Goal: Task Accomplishment & Management: Complete application form

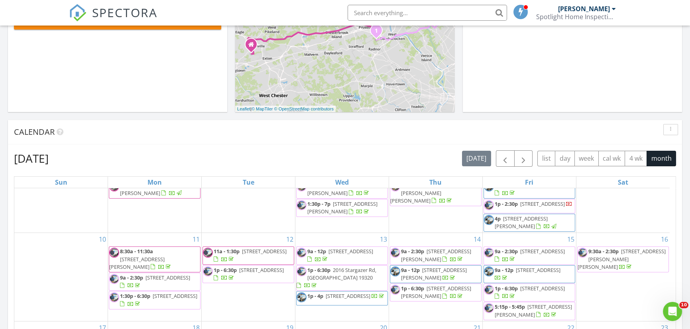
scroll to position [438, 0]
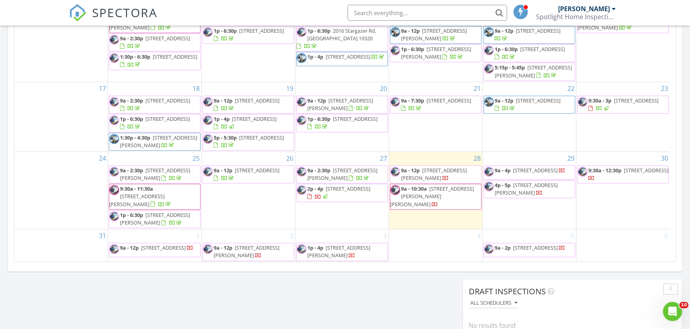
click at [333, 180] on span "1392 Kutz Dr, Pottstown 19465" at bounding box center [342, 174] width 70 height 15
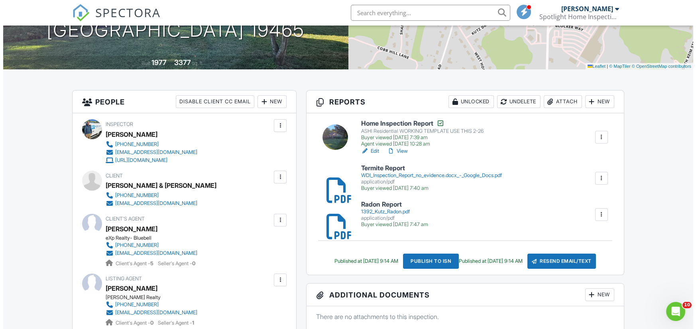
scroll to position [120, 0]
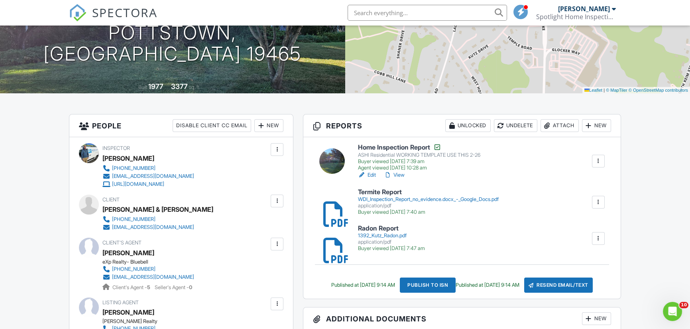
click at [597, 125] on div "New" at bounding box center [596, 125] width 29 height 13
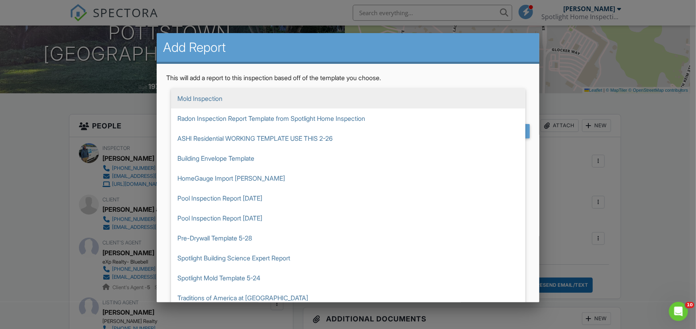
drag, startPoint x: 247, startPoint y: 95, endPoint x: 159, endPoint y: 93, distance: 87.7
click at [159, 93] on div "This will add a report to this inspection based off of the template you choose.…" at bounding box center [348, 109] width 383 height 90
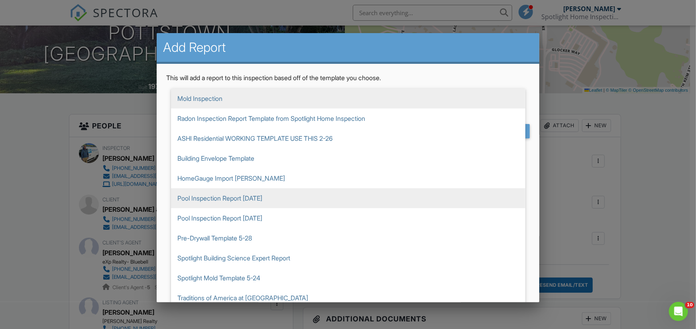
click at [249, 198] on span "Pool Inspection Report 5-10-20" at bounding box center [348, 198] width 354 height 20
type input "Pool Inspection Report 5-10-20"
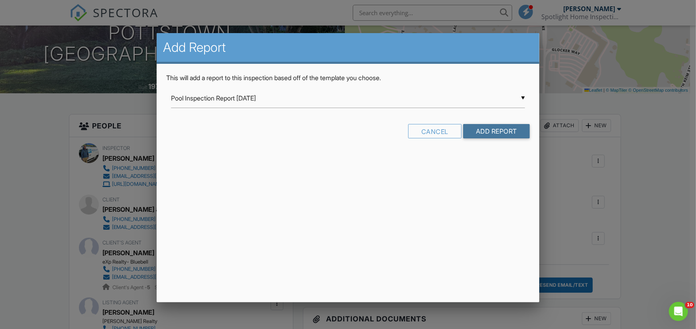
drag, startPoint x: 499, startPoint y: 132, endPoint x: 494, endPoint y: 135, distance: 5.5
click at [497, 132] on input "Add Report" at bounding box center [496, 131] width 67 height 14
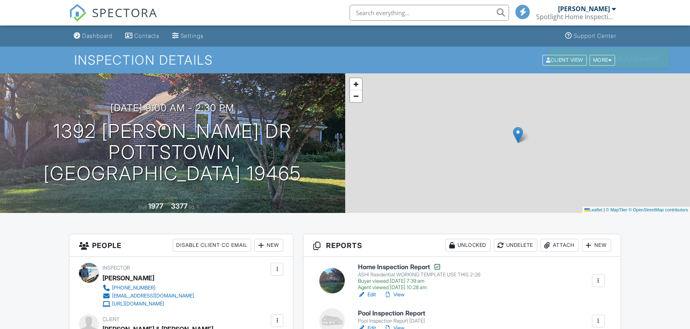
scroll to position [148, 0]
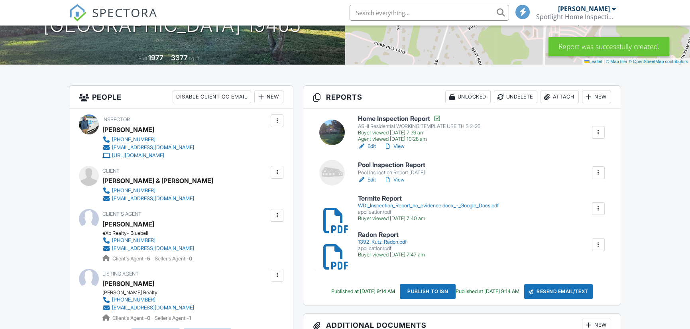
click at [394, 161] on h6 "Pool Inspection Report" at bounding box center [391, 164] width 67 height 7
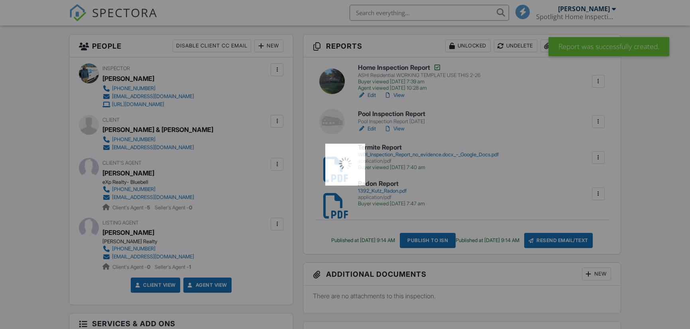
scroll to position [0, 0]
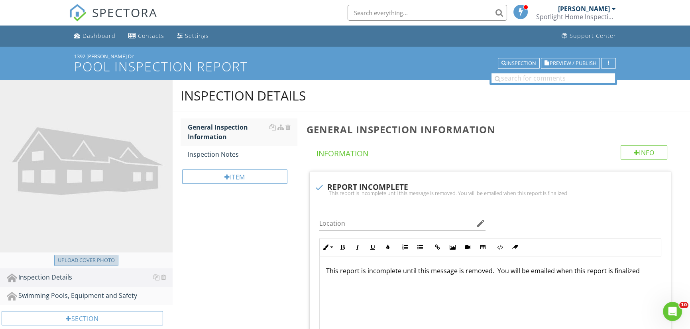
click at [94, 257] on div "Upload cover photo" at bounding box center [86, 260] width 57 height 8
type input "C:\fakepath\20250827_120648.jpg"
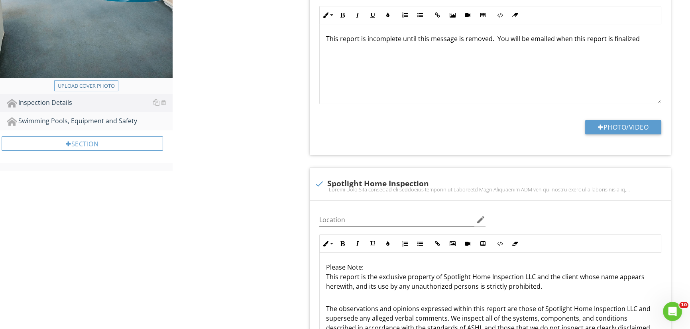
scroll to position [398, 0]
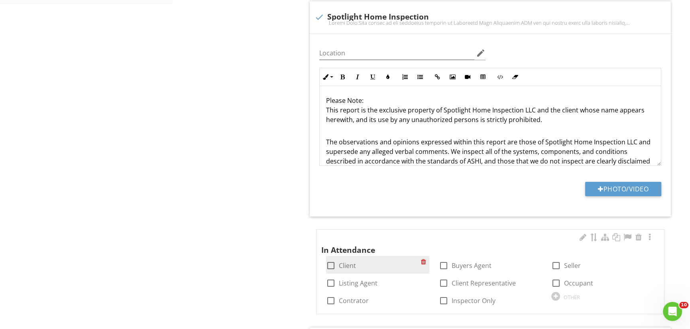
click at [332, 263] on div at bounding box center [331, 266] width 14 height 14
checkbox input "true"
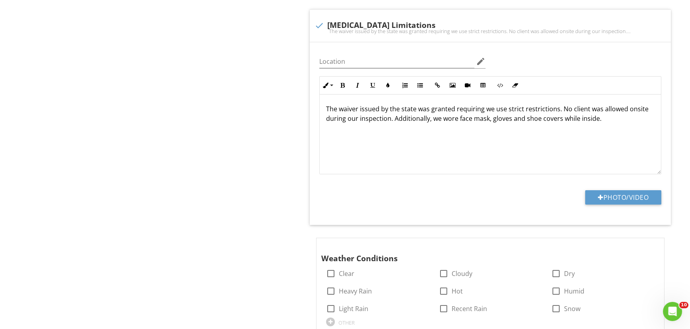
scroll to position [877, 0]
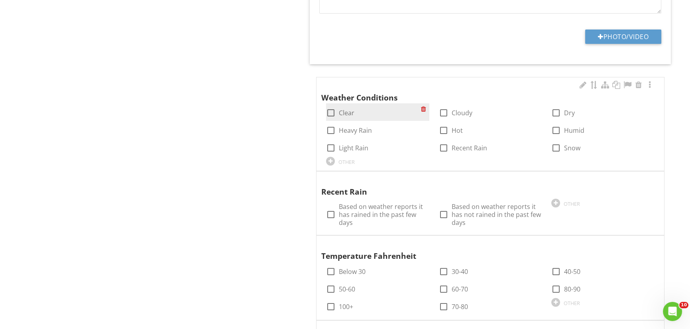
click at [331, 111] on div at bounding box center [331, 113] width 14 height 14
checkbox input "true"
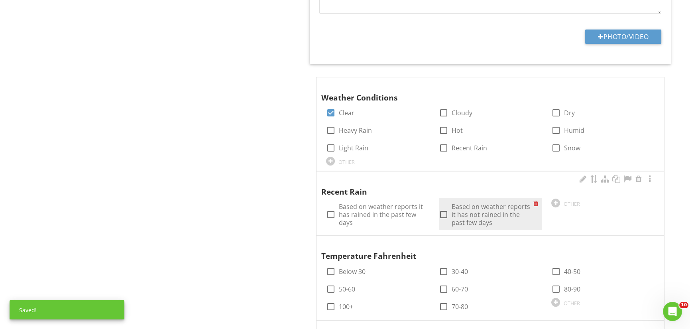
click at [445, 211] on div at bounding box center [444, 215] width 14 height 14
checkbox input "true"
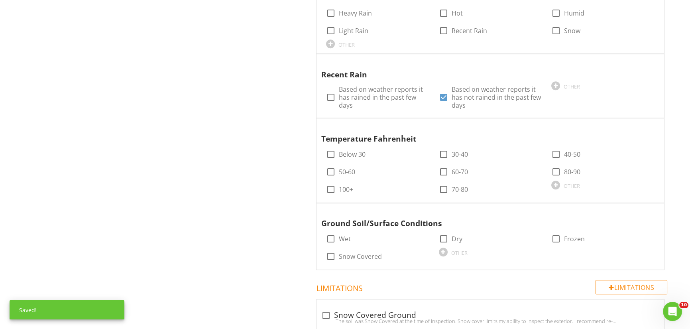
scroll to position [996, 0]
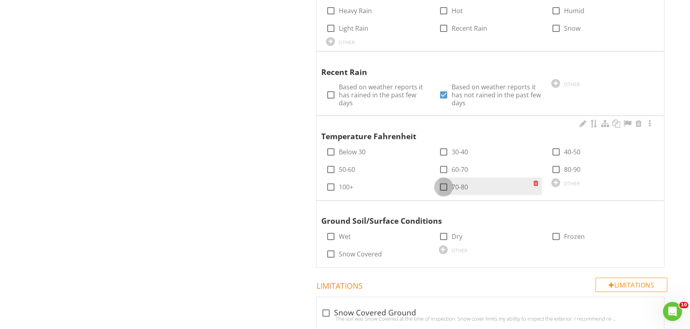
click at [442, 183] on div at bounding box center [444, 187] width 14 height 14
checkbox input "true"
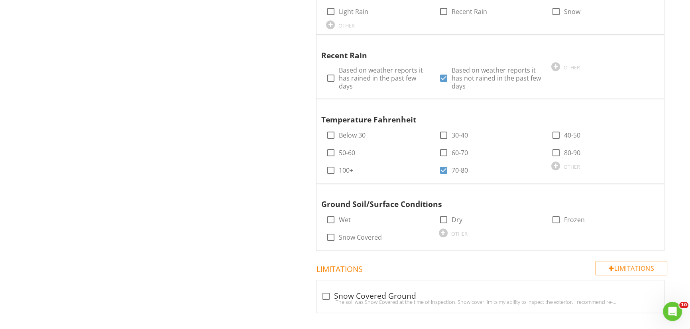
scroll to position [1022, 0]
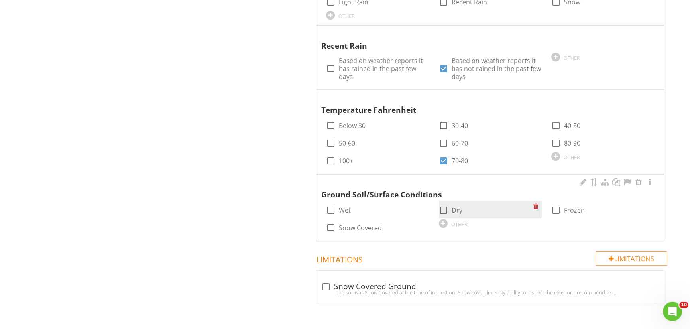
click at [442, 207] on div at bounding box center [444, 210] width 14 height 14
checkbox input "true"
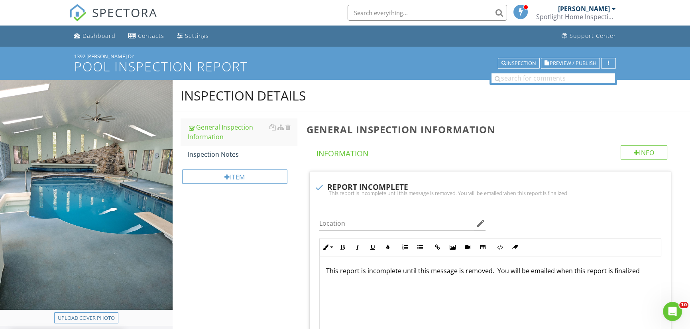
scroll to position [0, 0]
click at [239, 157] on div "Inspection Notes" at bounding box center [243, 154] width 110 height 10
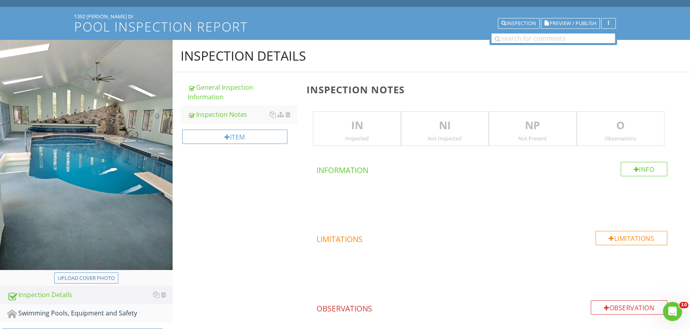
drag, startPoint x: 361, startPoint y: 117, endPoint x: 357, endPoint y: 121, distance: 5.7
click at [361, 118] on p "IN" at bounding box center [356, 126] width 87 height 16
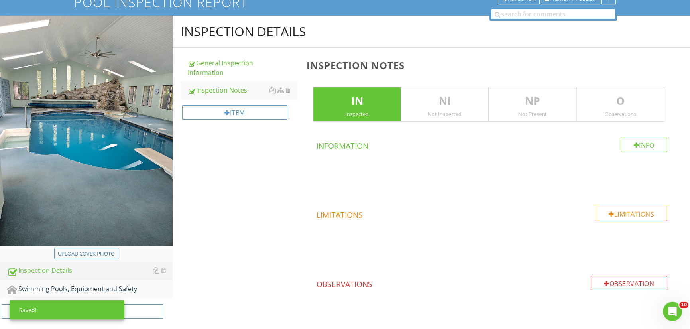
scroll to position [89, 0]
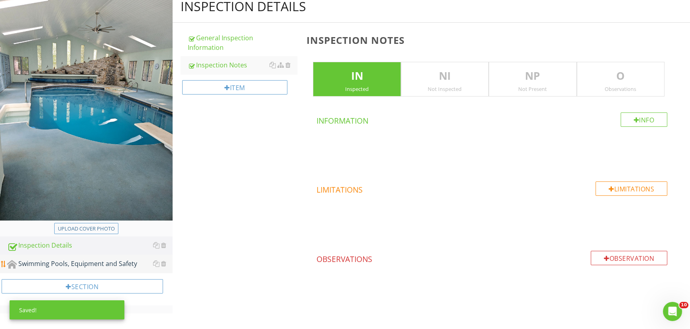
click at [87, 263] on div "Swimming Pools, Equipment and Safety" at bounding box center [89, 264] width 165 height 10
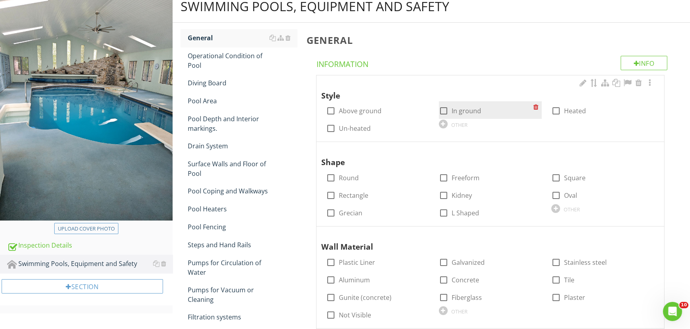
click at [444, 110] on div at bounding box center [444, 111] width 14 height 14
checkbox input "true"
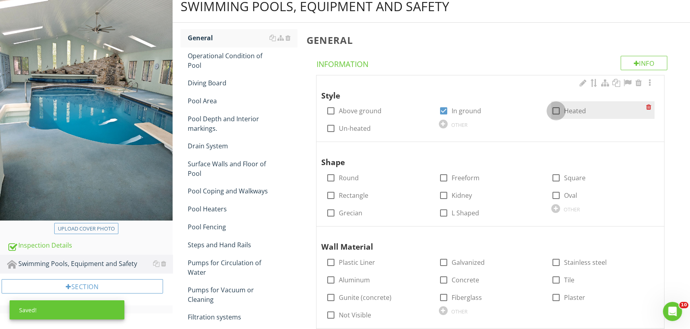
click at [556, 109] on div at bounding box center [556, 111] width 14 height 14
checkbox input "true"
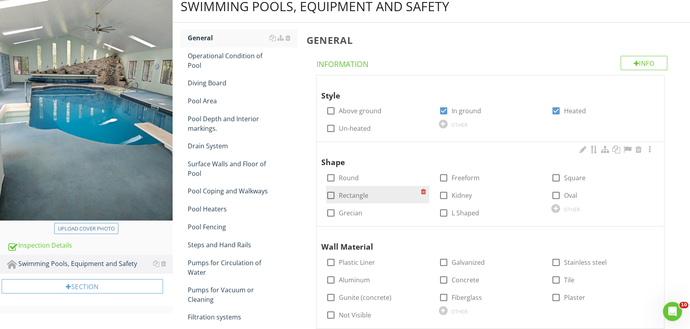
click at [331, 195] on div at bounding box center [331, 195] width 14 height 14
checkbox input "true"
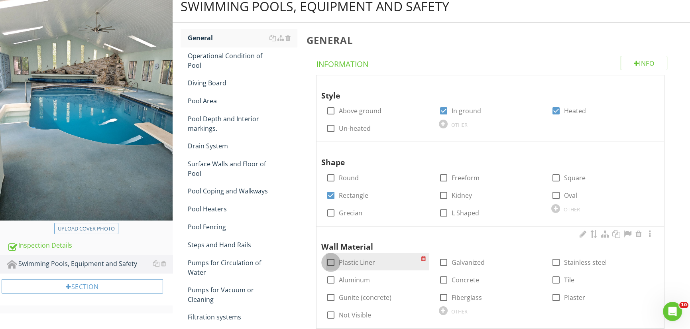
click at [332, 260] on div at bounding box center [331, 262] width 14 height 14
checkbox input "true"
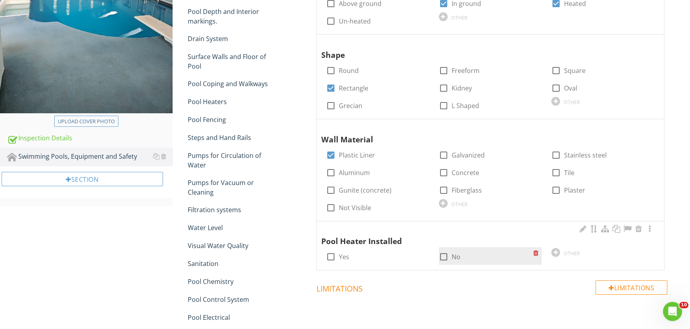
scroll to position [209, 0]
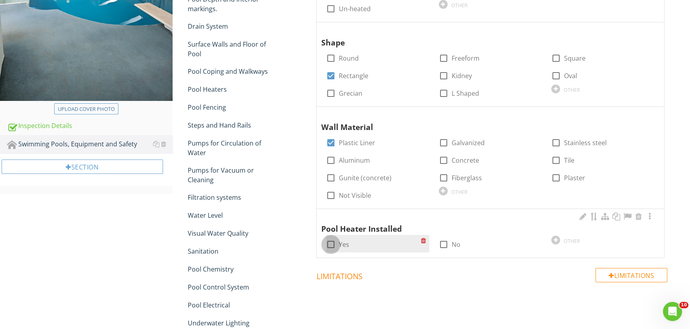
click at [331, 244] on div at bounding box center [331, 244] width 14 height 14
checkbox input "true"
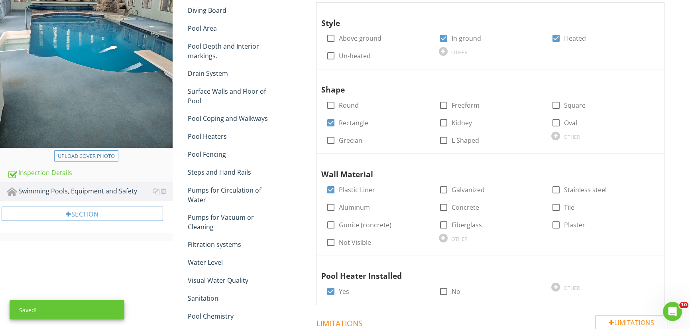
scroll to position [10, 0]
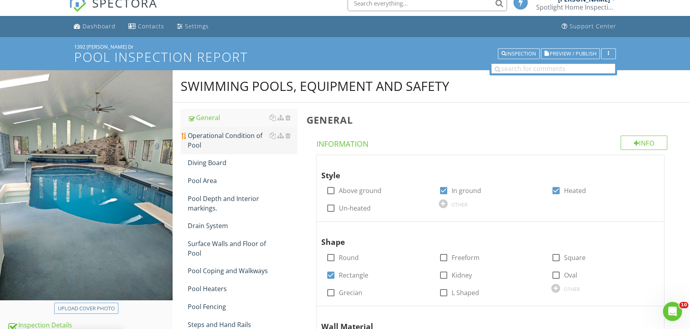
click at [210, 135] on div "Operational Condition of Pool" at bounding box center [243, 140] width 110 height 19
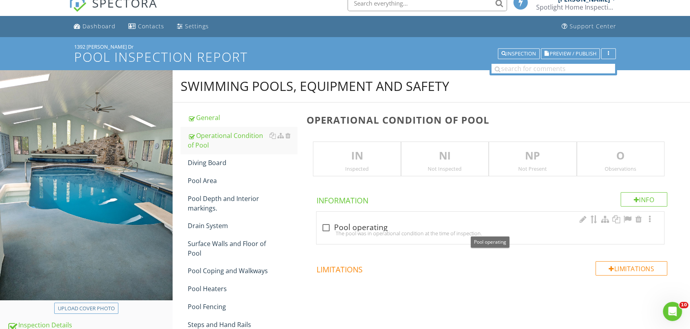
click at [328, 226] on div at bounding box center [326, 228] width 14 height 14
checkbox input "true"
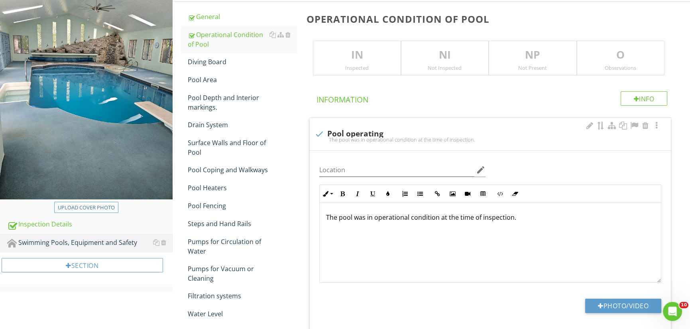
scroll to position [10, 0]
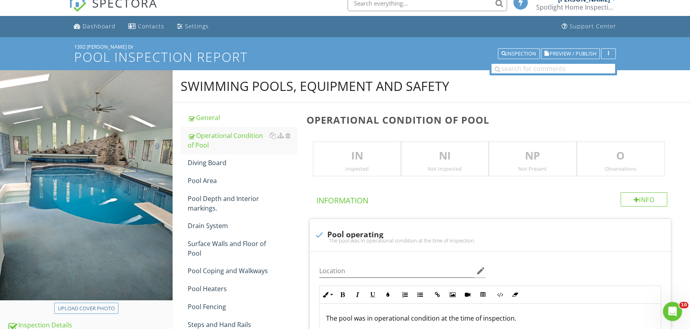
click at [371, 154] on p "IN" at bounding box center [356, 156] width 87 height 16
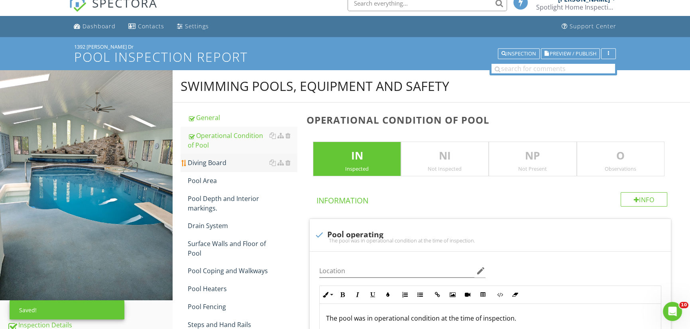
click at [214, 161] on div "Diving Board" at bounding box center [243, 163] width 110 height 10
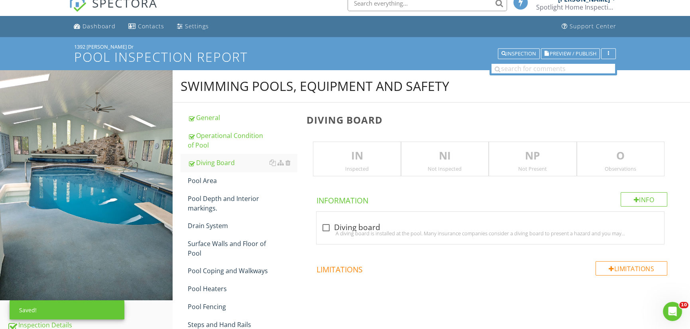
click at [349, 154] on p "IN" at bounding box center [356, 156] width 87 height 16
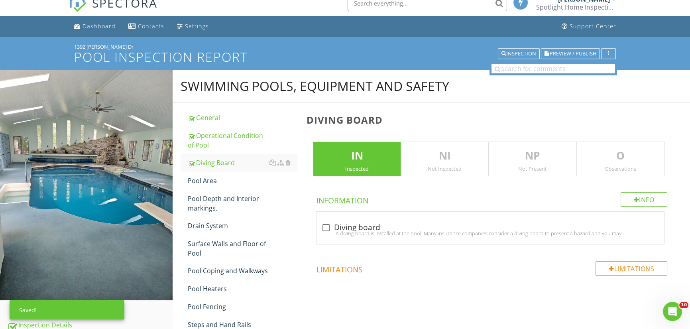
click at [624, 159] on p "O" at bounding box center [620, 156] width 87 height 16
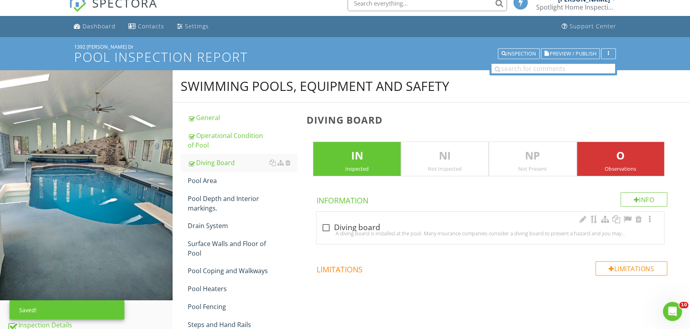
click at [332, 225] on div at bounding box center [326, 228] width 14 height 14
checkbox input "true"
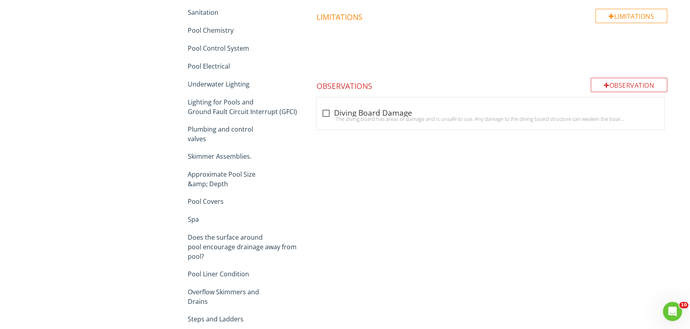
scroll to position [448, 0]
click at [328, 110] on div at bounding box center [326, 113] width 14 height 14
checkbox input "true"
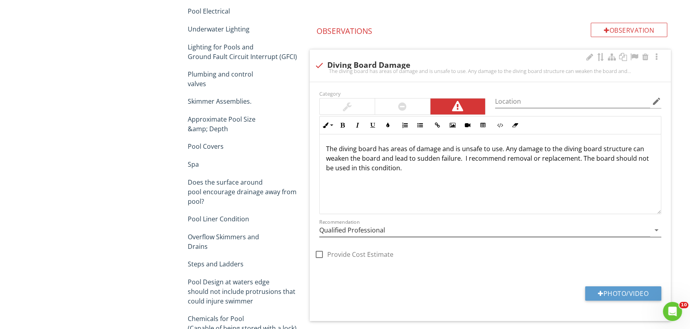
scroll to position [626, 0]
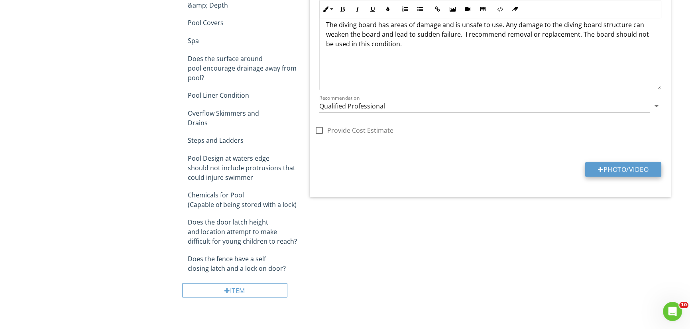
click at [632, 168] on button "Photo/Video" at bounding box center [623, 169] width 76 height 14
type input "C:\fakepath\20250827_122422.jpg"
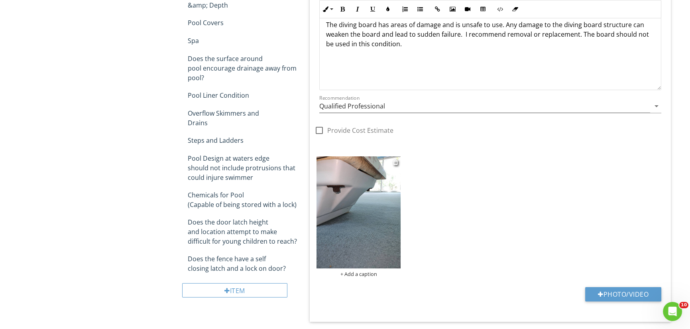
click at [356, 194] on img at bounding box center [358, 212] width 84 height 112
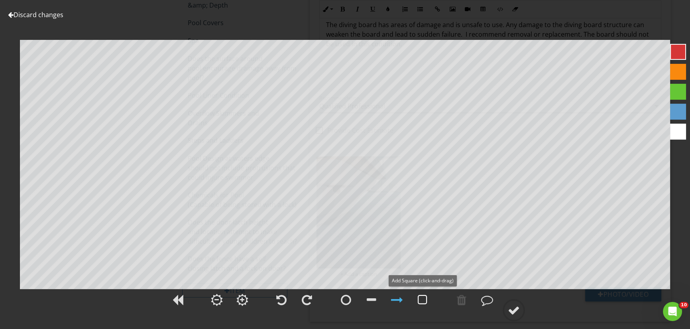
click at [426, 298] on div at bounding box center [423, 300] width 10 height 12
click at [486, 298] on div at bounding box center [487, 300] width 12 height 12
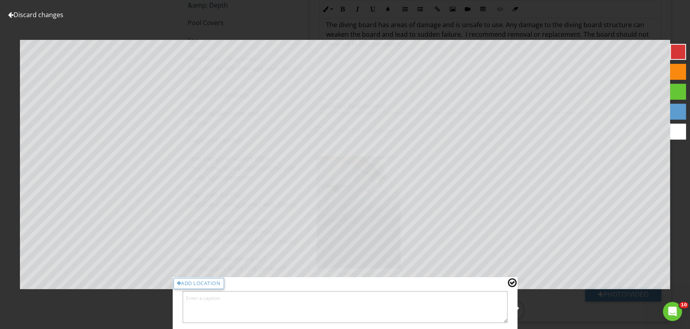
drag, startPoint x: 205, startPoint y: 305, endPoint x: 211, endPoint y: 304, distance: 6.1
click at [214, 303] on textarea at bounding box center [344, 307] width 325 height 32
type textarea "Deteriorated fasteners"
click at [514, 283] on div at bounding box center [512, 282] width 9 height 10
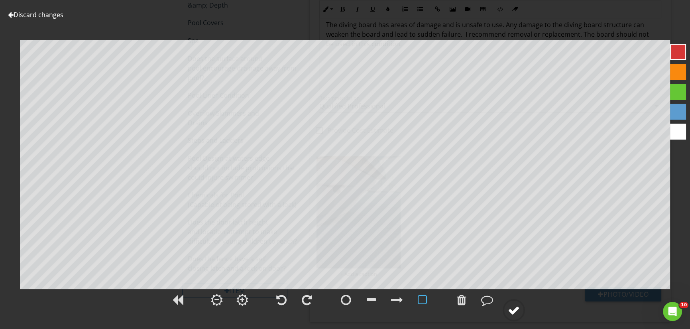
click at [518, 309] on div at bounding box center [514, 310] width 12 height 12
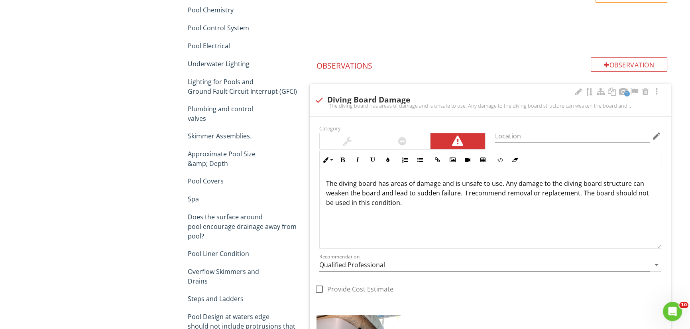
scroll to position [371, 0]
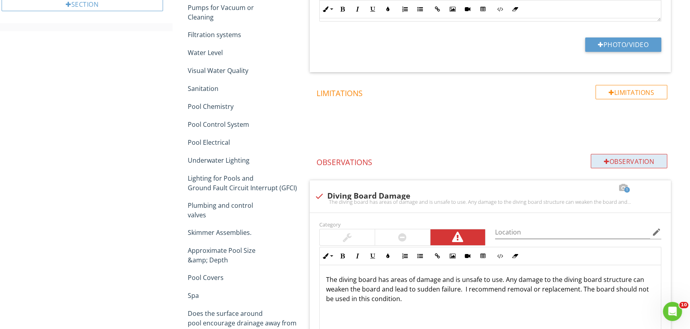
click at [649, 159] on div "Observation" at bounding box center [629, 161] width 77 height 14
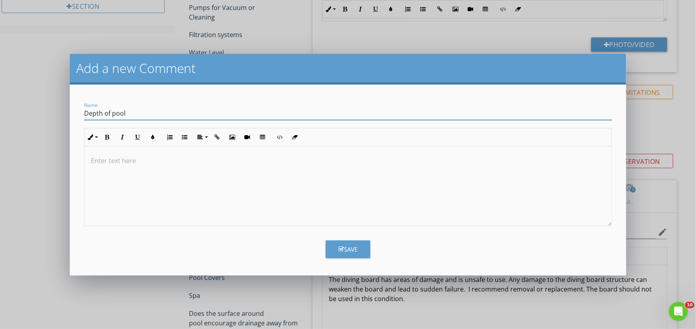
type input "Depth of pool"
click at [95, 156] on p at bounding box center [348, 161] width 514 height 10
click at [145, 161] on p "Typical the minumum pool requierment is 8 foot." at bounding box center [348, 161] width 514 height 10
click at [191, 160] on p "Typical the minimum pool requierment is 8 foot." at bounding box center [348, 161] width 514 height 10
click at [170, 160] on p "Typical the minimum pool requirement is 8 foot." at bounding box center [348, 161] width 514 height 10
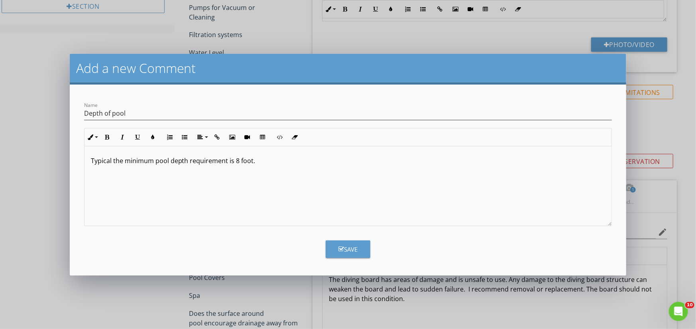
click at [251, 163] on p "Typical the minimum pool depth requirement is 8 foot." at bounding box center [348, 161] width 514 height 10
click at [227, 161] on p "Typical the minimum pool depth requirement is 8 foot." at bounding box center [348, 161] width 514 height 10
drag, startPoint x: 276, startPoint y: 171, endPoint x: 267, endPoint y: 161, distance: 13.5
click at [269, 164] on div "Typical the minimum pool depth requirement with a divingboard is 8 foot." at bounding box center [347, 186] width 527 height 80
click at [265, 161] on p "Typical the minimum pool depth requirement with a divingboard is 8 foot." at bounding box center [348, 161] width 514 height 10
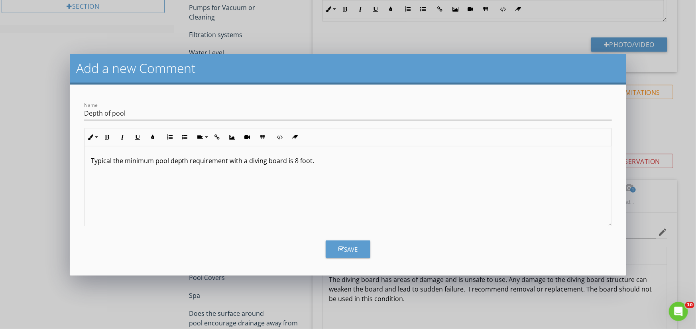
drag, startPoint x: 342, startPoint y: 176, endPoint x: 337, endPoint y: 177, distance: 4.9
click at [342, 176] on div "Typical the minimum pool depth requirement with a diving board is 8 foot." at bounding box center [347, 186] width 527 height 80
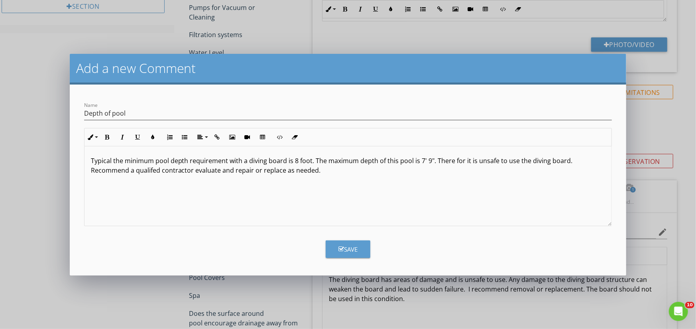
click at [145, 167] on p "Typical the minimum pool depth requirement with a diving board is 8 foot. The m…" at bounding box center [348, 165] width 514 height 19
click at [361, 248] on button "Save" at bounding box center [348, 249] width 45 height 18
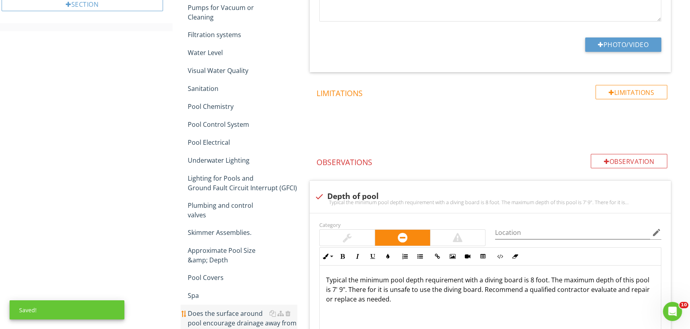
scroll to position [551, 0]
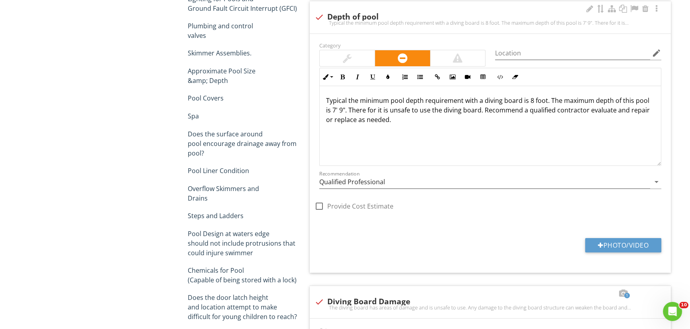
click at [458, 53] on div at bounding box center [458, 58] width 10 height 10
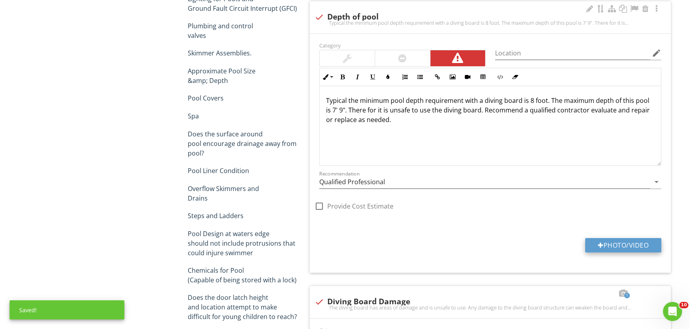
click at [632, 240] on button "Photo/Video" at bounding box center [623, 245] width 76 height 14
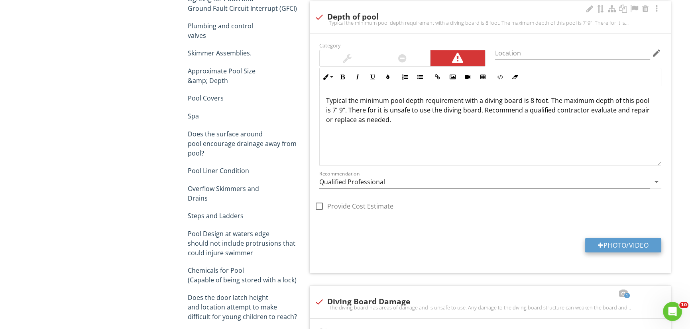
type input "C:\fakepath\20250827_122501.jpg"
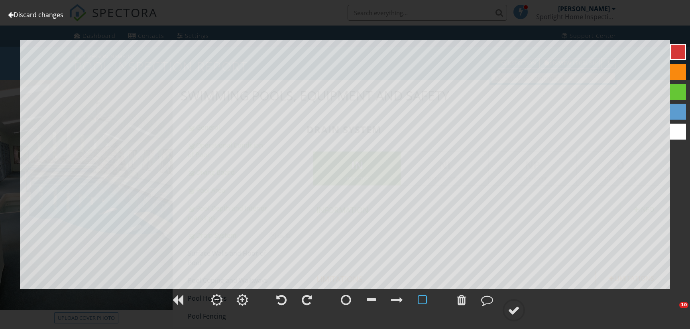
scroll to position [470, 0]
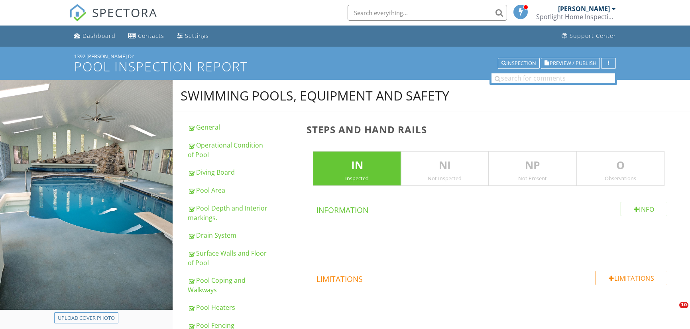
scroll to position [754, 0]
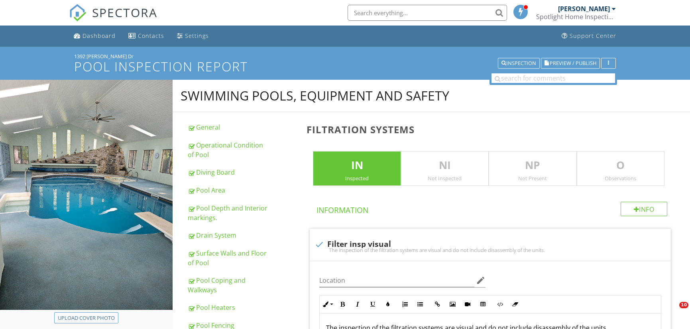
scroll to position [239, 0]
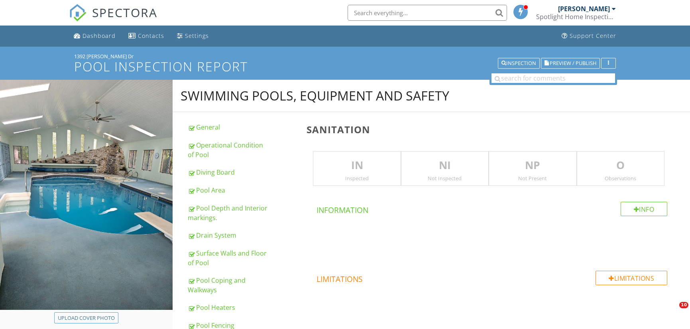
scroll to position [120, 0]
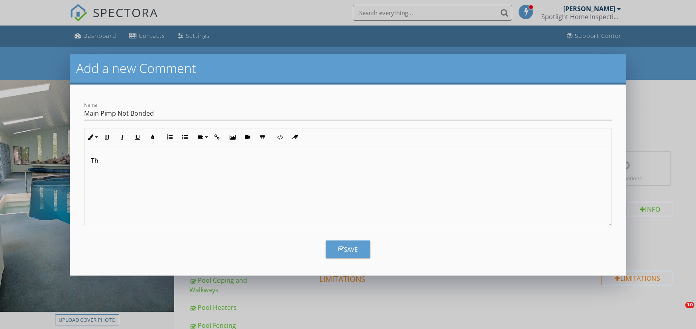
scroll to position [199, 0]
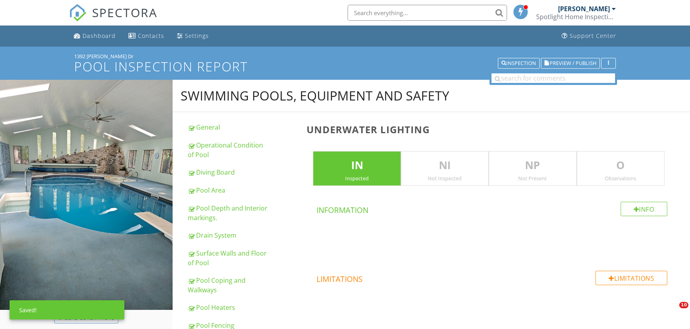
scroll to position [131, 0]
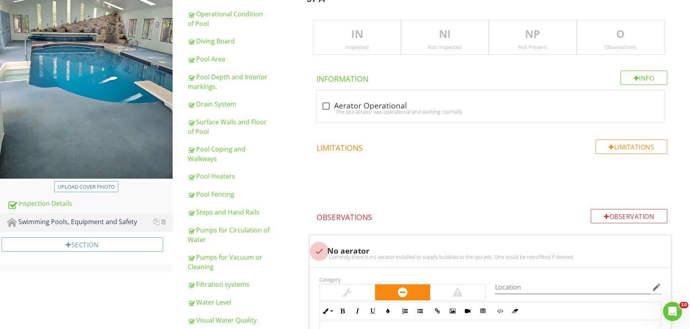
scroll to position [131, 0]
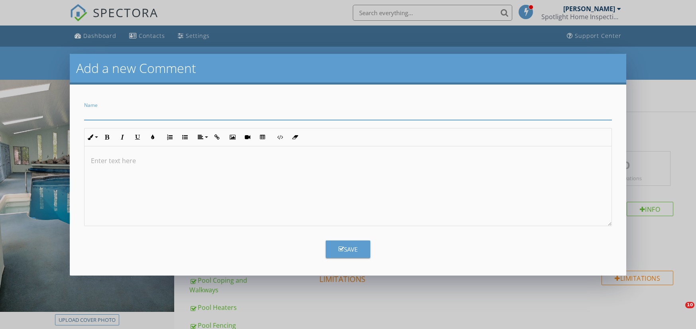
scroll to position [159, 0]
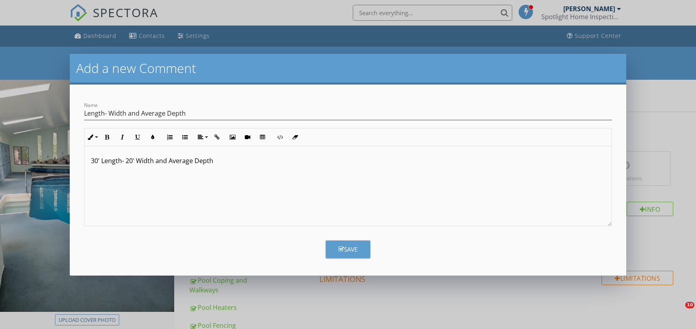
scroll to position [159, 0]
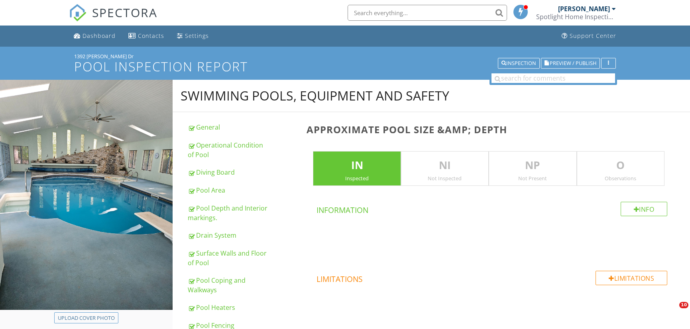
scroll to position [365, 0]
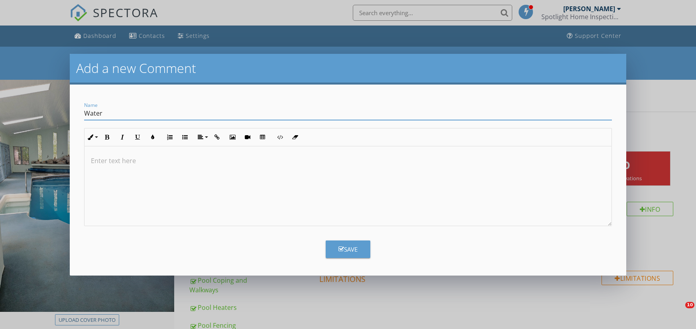
scroll to position [286, 0]
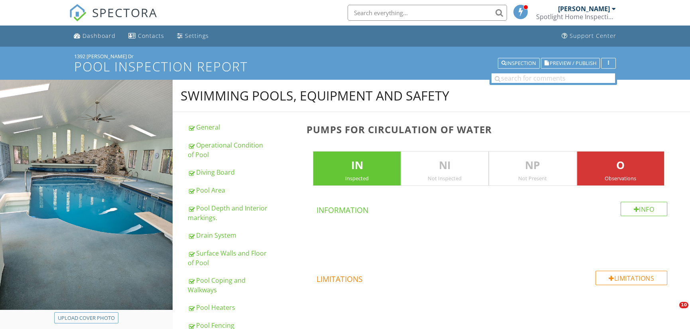
scroll to position [795, 0]
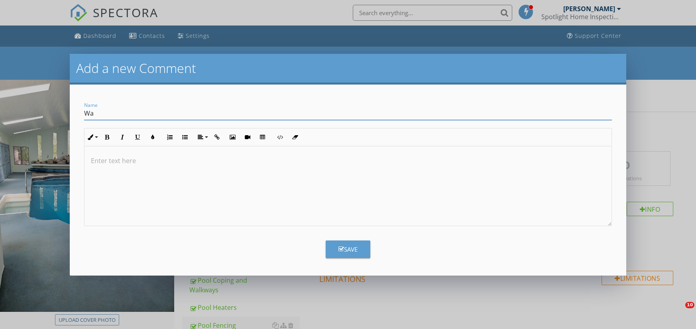
scroll to position [279, 0]
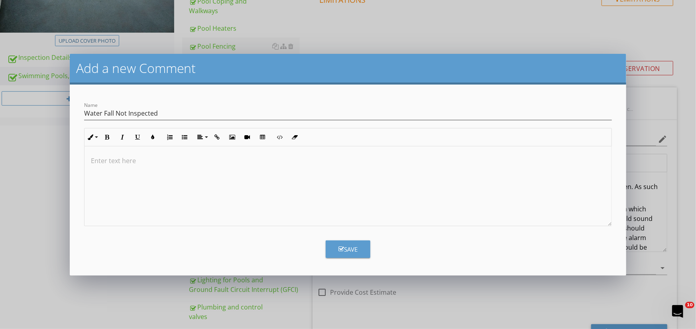
scroll to position [70, 0]
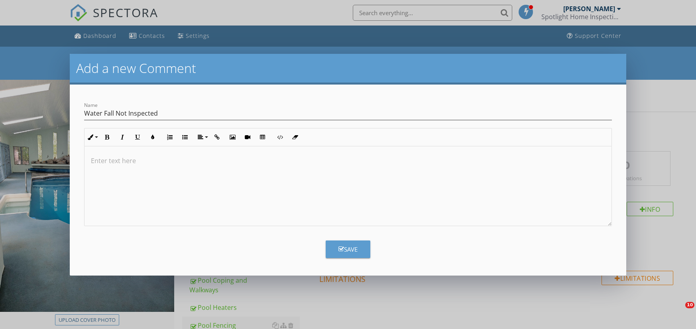
scroll to position [279, 0]
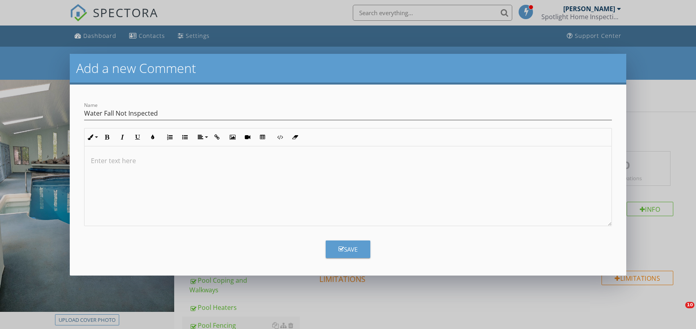
scroll to position [279, 0]
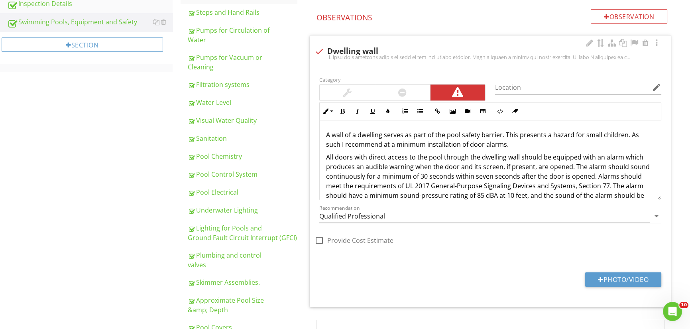
scroll to position [277, 0]
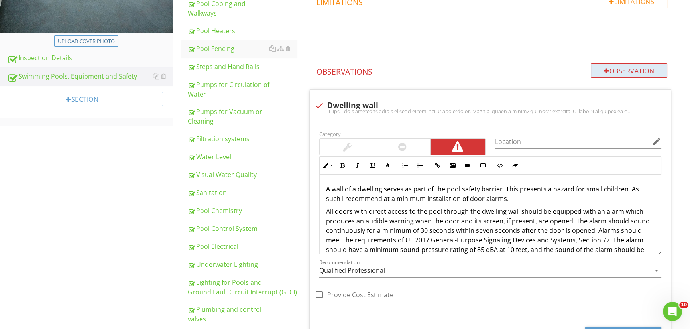
click at [641, 71] on div "Observation" at bounding box center [629, 70] width 77 height 14
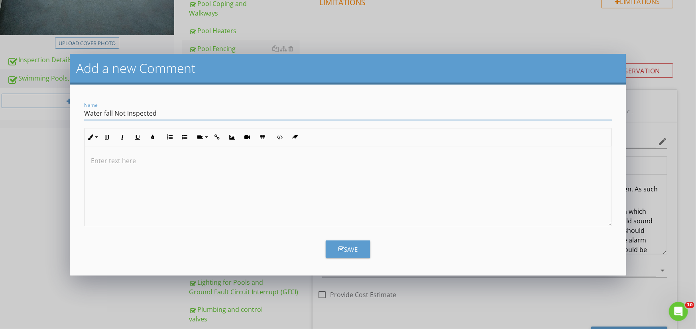
type input "Water fall Not Inspected"
click at [94, 155] on div at bounding box center [347, 186] width 527 height 80
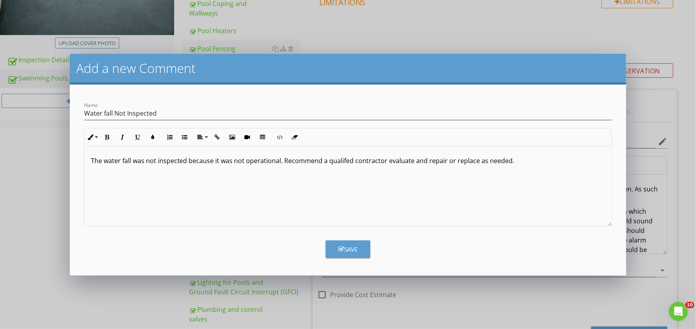
click at [347, 161] on p "The water fall was not inspected because it was not operational. Recommend a qu…" at bounding box center [348, 161] width 514 height 10
click at [355, 245] on div "Save" at bounding box center [347, 249] width 19 height 9
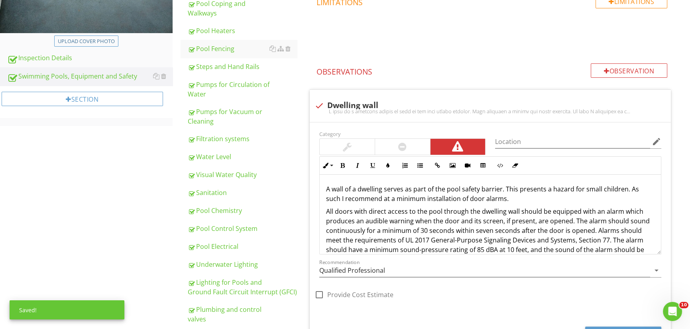
scroll to position [704, 0]
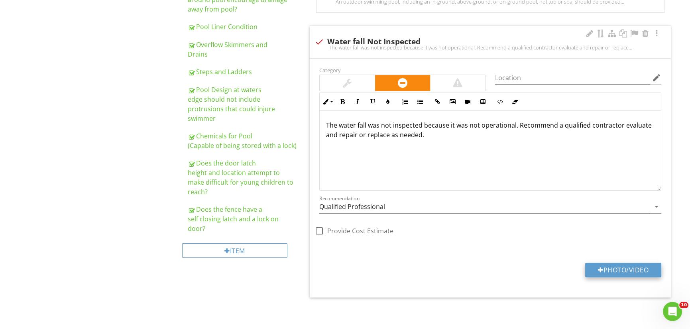
click at [634, 271] on button "Photo/Video" at bounding box center [623, 270] width 76 height 14
type input "C:\fakepath\20250827_120737.jpg"
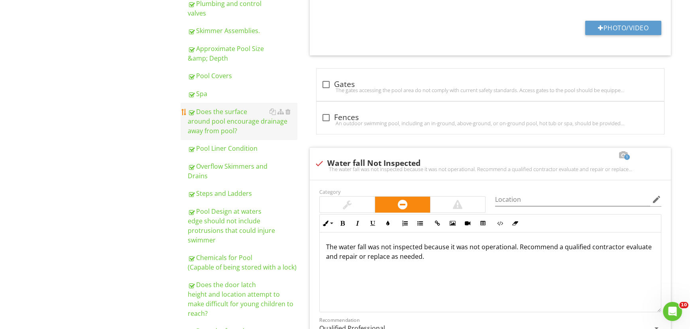
scroll to position [584, 0]
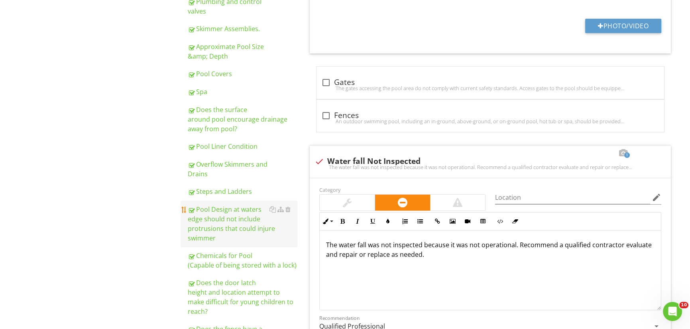
click at [237, 213] on div "Pool Design at waters edge should not include protrusions that could injure swi…" at bounding box center [243, 223] width 110 height 38
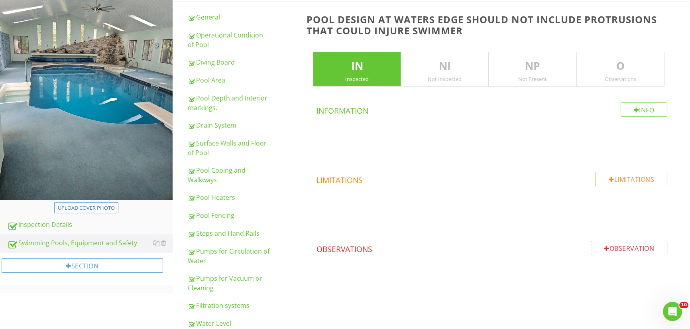
scroll to position [120, 0]
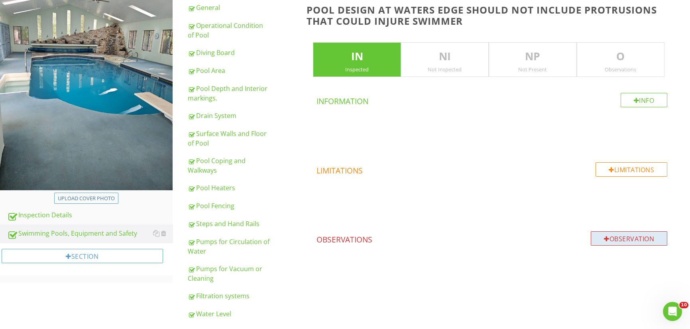
click at [636, 237] on div "Observation" at bounding box center [629, 238] width 77 height 14
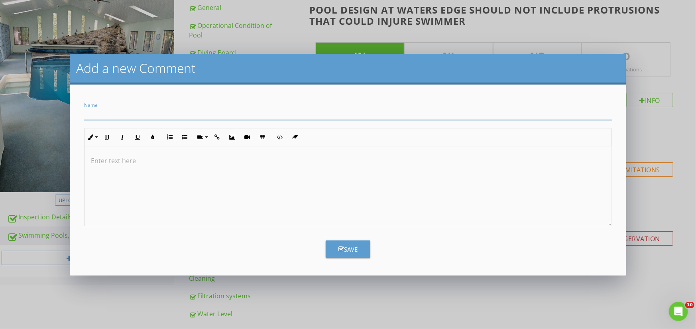
click at [101, 159] on p at bounding box center [348, 161] width 514 height 10
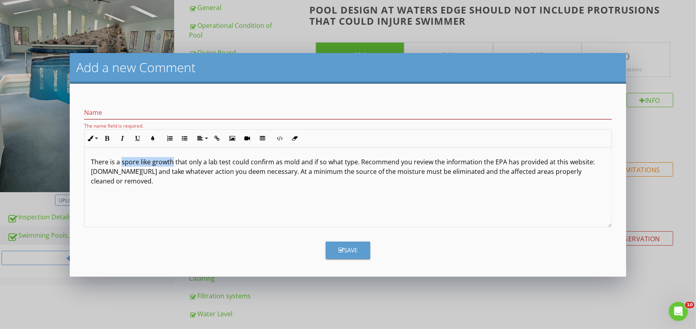
drag, startPoint x: 172, startPoint y: 161, endPoint x: 122, endPoint y: 161, distance: 50.6
click at [122, 161] on p "There is a spore like growth that only a lab test could confirm as mold and if …" at bounding box center [348, 171] width 514 height 29
copy p "spore like growth"
click at [100, 113] on input "Name" at bounding box center [348, 112] width 528 height 13
paste input "spore like growth"
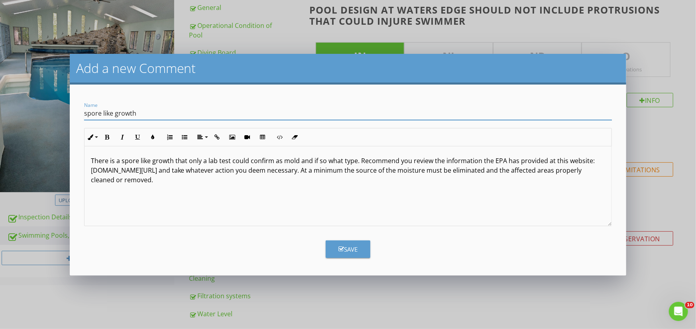
click at [87, 113] on input "spore like growth" at bounding box center [348, 113] width 528 height 13
type input "Spore Like Growth"
drag, startPoint x: 361, startPoint y: 247, endPoint x: 362, endPoint y: 243, distance: 4.2
click at [362, 246] on button "Save" at bounding box center [348, 249] width 45 height 18
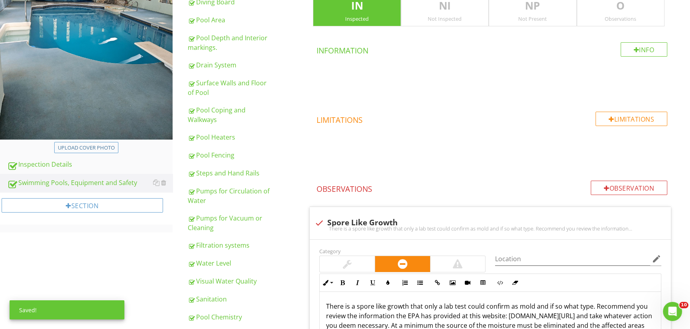
scroll to position [97, 0]
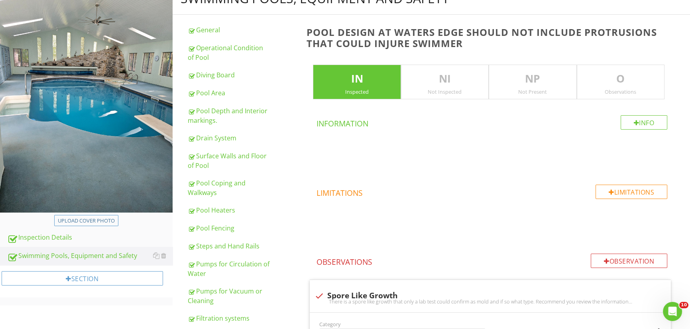
click at [632, 75] on p "O" at bounding box center [620, 79] width 87 height 16
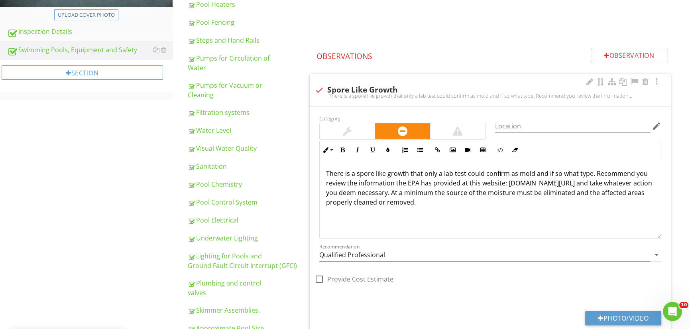
scroll to position [376, 0]
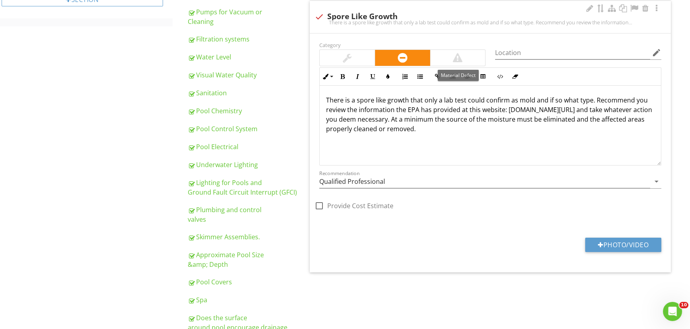
click at [466, 59] on div at bounding box center [457, 58] width 55 height 16
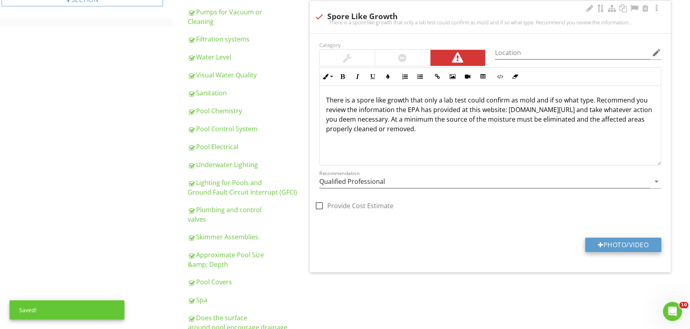
click at [635, 241] on button "Photo/Video" at bounding box center [623, 244] width 76 height 14
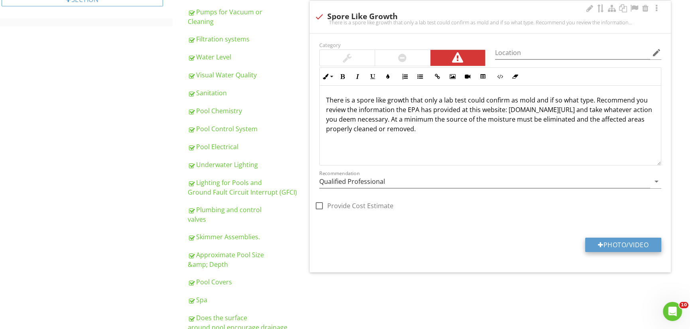
type input "C:\fakepath\20250827_121240.jpg"
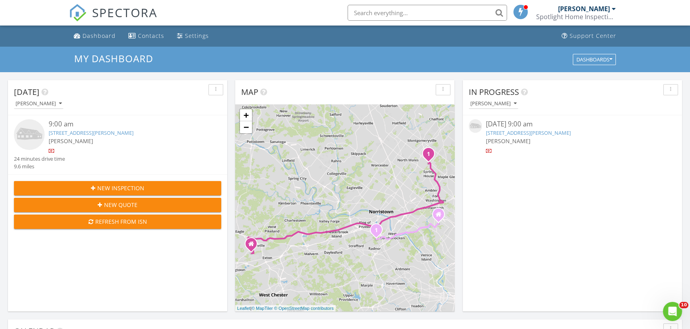
click at [511, 131] on link "1108 Arden Rd, Wayne, PA 19428" at bounding box center [528, 132] width 85 height 7
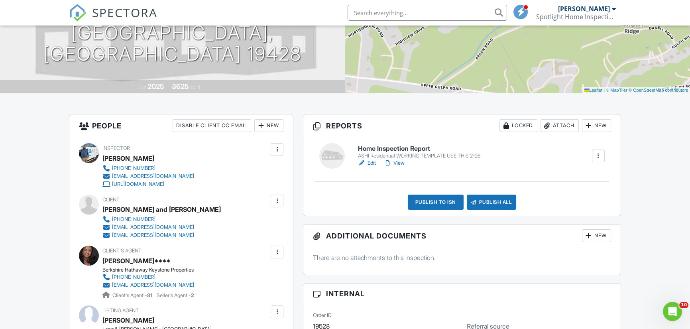
click at [396, 151] on h6 "Home Inspection Report" at bounding box center [419, 148] width 122 height 7
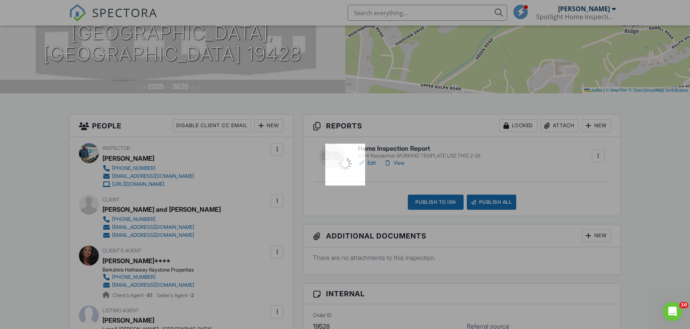
click at [396, 151] on div at bounding box center [345, 164] width 690 height 329
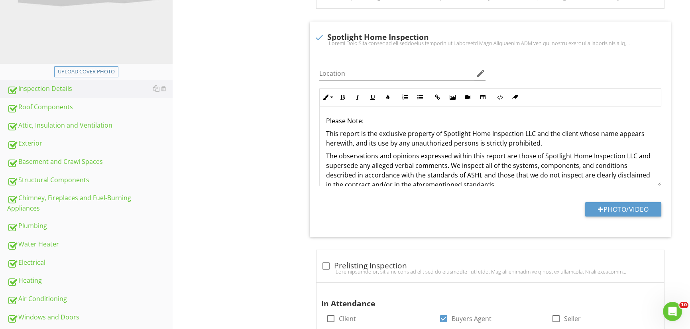
scroll to position [239, 0]
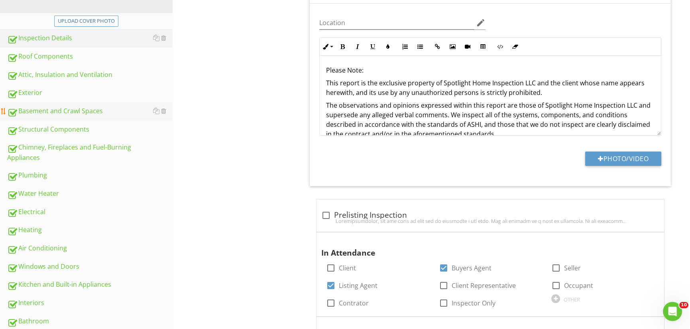
click at [68, 112] on div "Basement and Crawl Spaces" at bounding box center [89, 111] width 165 height 10
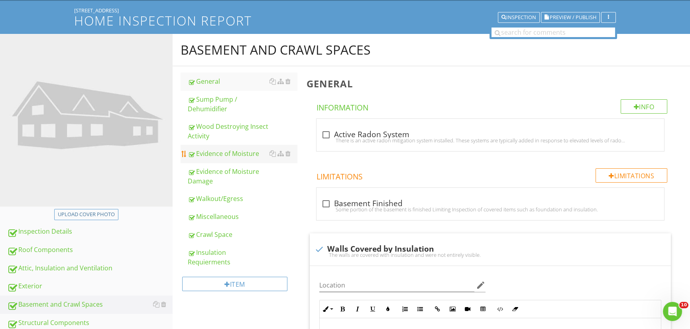
scroll to position [120, 0]
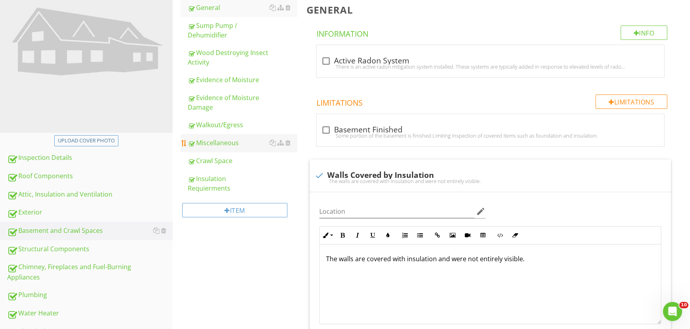
click at [221, 143] on div "Miscellaneous" at bounding box center [243, 143] width 110 height 10
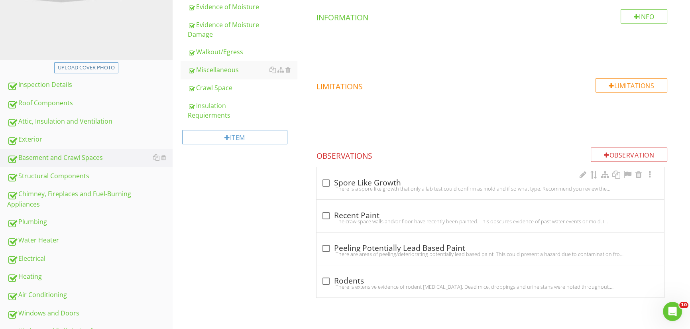
scroll to position [199, 0]
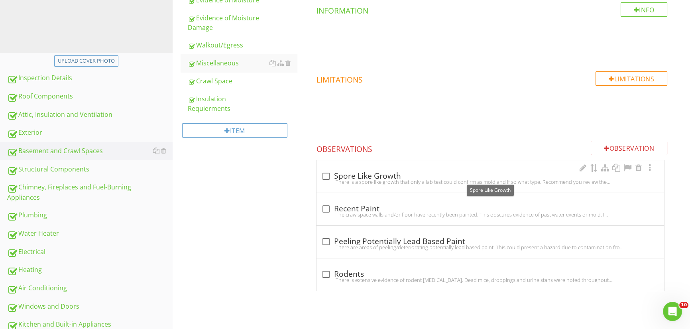
click at [327, 175] on div at bounding box center [326, 176] width 14 height 14
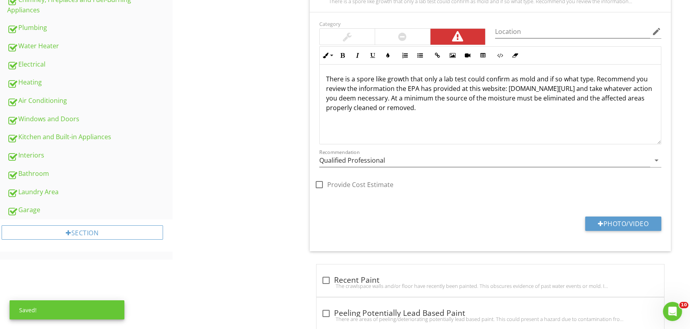
scroll to position [398, 0]
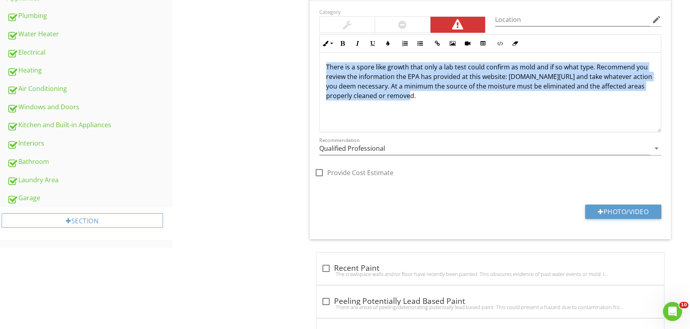
drag, startPoint x: 428, startPoint y: 99, endPoint x: 322, endPoint y: 65, distance: 111.8
click at [322, 65] on div "There is a spore like growth that only a lab test could confirm as mold and if …" at bounding box center [490, 93] width 341 height 80
copy p "There is a spore like growth that only a lab test could confirm as mold and if …"
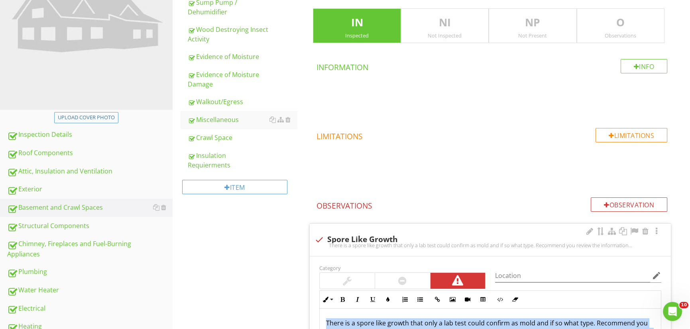
scroll to position [239, 0]
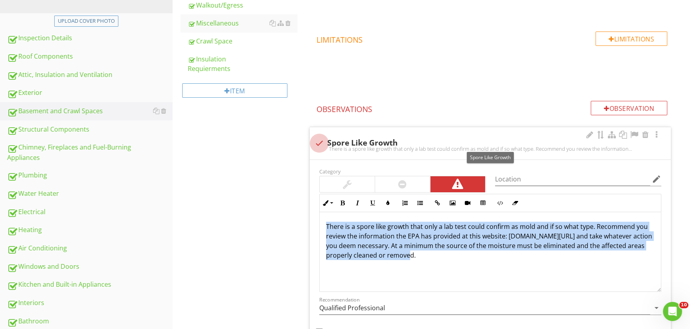
click at [322, 139] on div at bounding box center [319, 143] width 14 height 14
checkbox input "true"
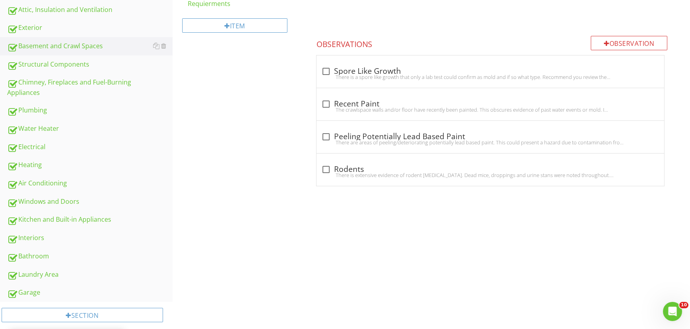
scroll to position [318, 0]
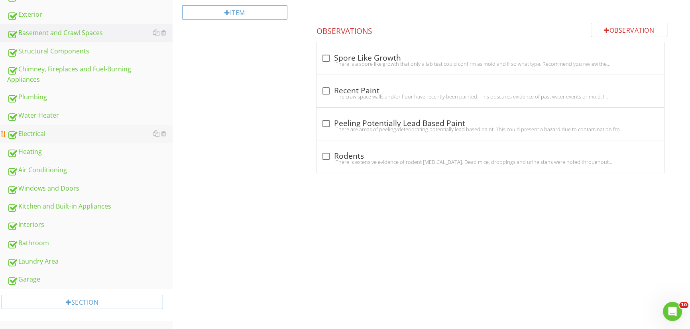
click at [35, 131] on div "Electrical" at bounding box center [89, 134] width 165 height 10
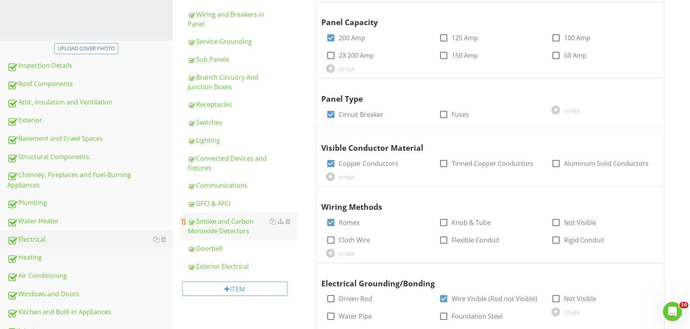
scroll to position [198, 0]
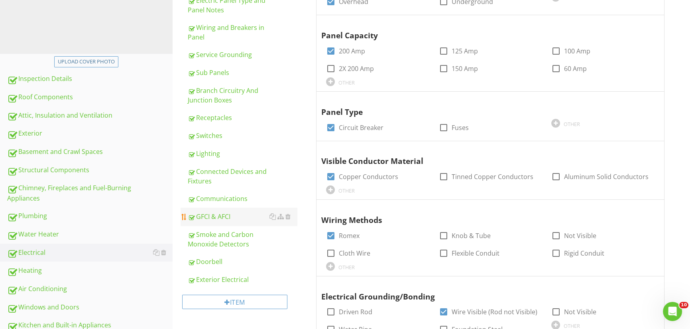
click at [213, 217] on div "GFCI & AFCI" at bounding box center [243, 217] width 110 height 10
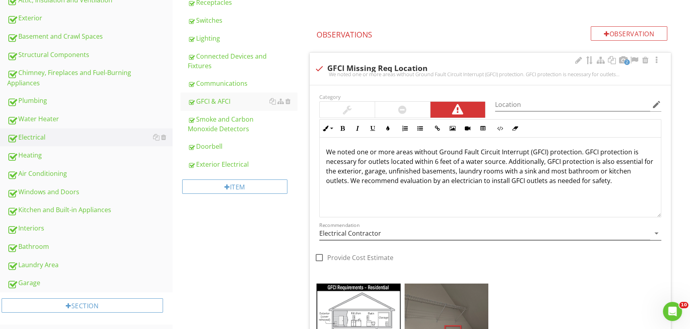
scroll to position [318, 0]
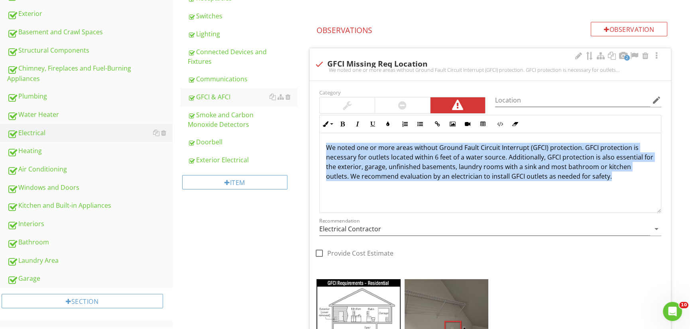
drag, startPoint x: 624, startPoint y: 178, endPoint x: 318, endPoint y: 139, distance: 309.3
click at [318, 139] on div "Inline Style XLarge Large Normal Small Light Small/Light Bold Italic Underline …" at bounding box center [489, 164] width 351 height 98
copy p "We noted one or more areas without Ground Fault Circuit Interrupt (GFCI) protec…"
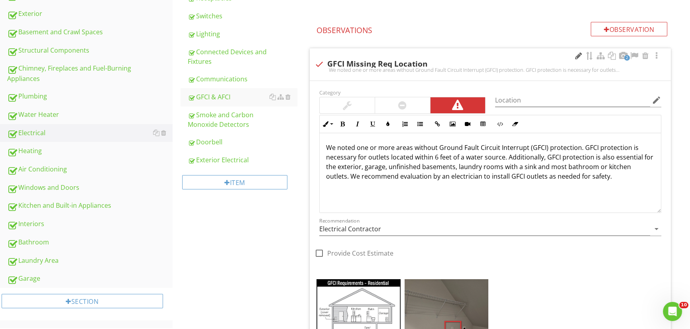
click at [575, 55] on div at bounding box center [578, 56] width 10 height 8
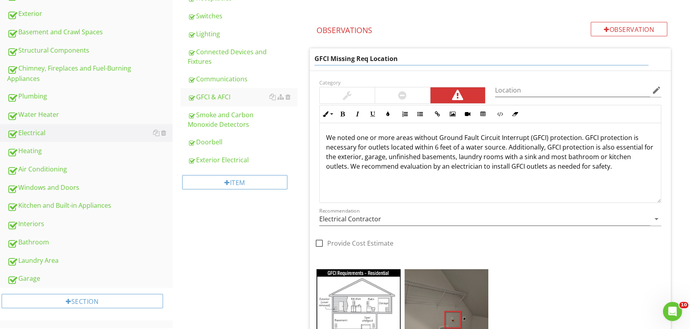
drag, startPoint x: 401, startPoint y: 59, endPoint x: 303, endPoint y: 53, distance: 98.2
click at [303, 53] on div "GFCI & AFCI IN Inspected NI Not Inspected NP Not Present O Observations Info In…" at bounding box center [496, 219] width 388 height 851
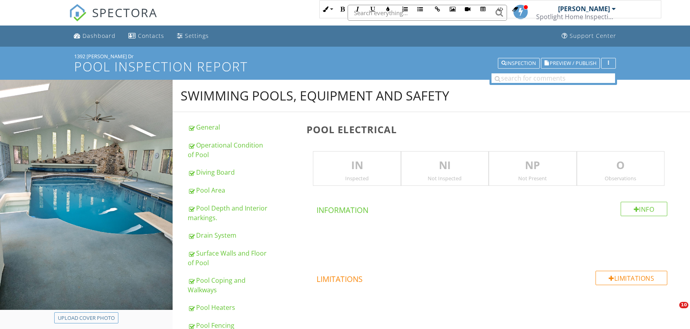
scroll to position [1262, 0]
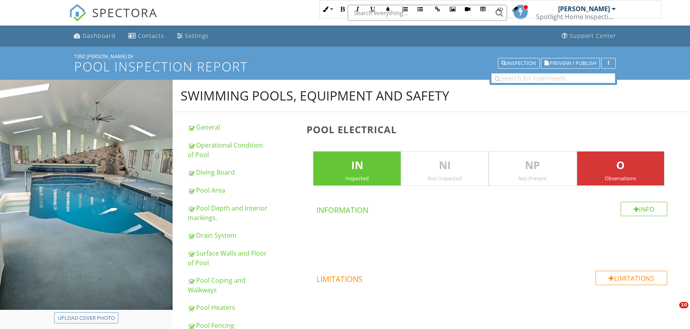
scroll to position [1672, 0]
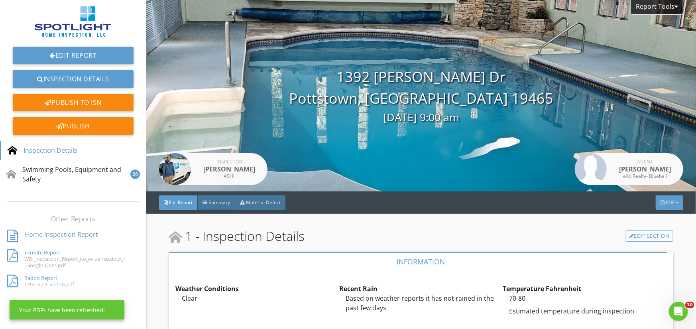
click at [669, 199] on div "PDF" at bounding box center [668, 202] width 27 height 14
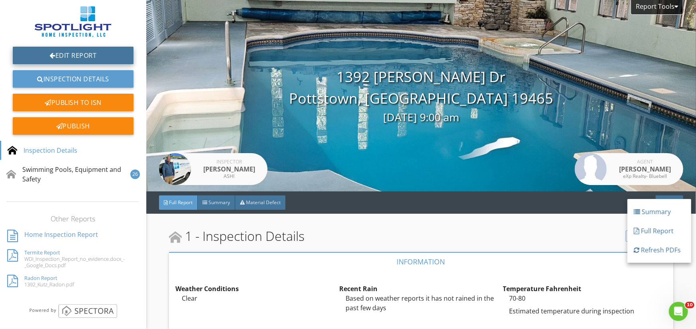
click at [63, 48] on link "Edit Report" at bounding box center [73, 56] width 121 height 18
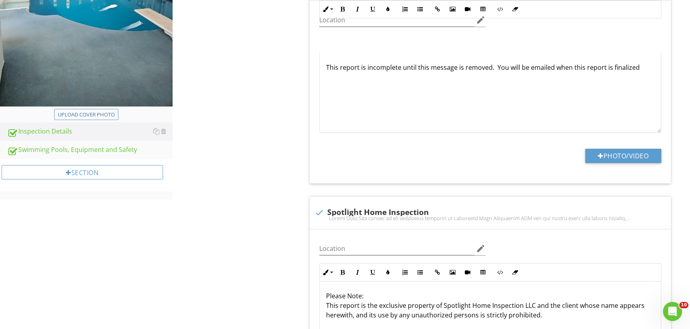
scroll to position [279, 0]
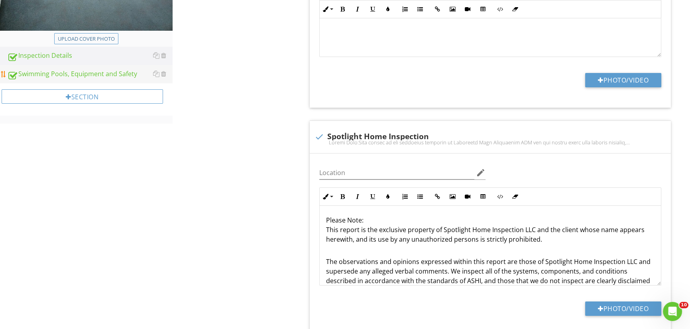
click at [73, 78] on div "Swimming Pools, Equipment and Safety" at bounding box center [89, 74] width 165 height 10
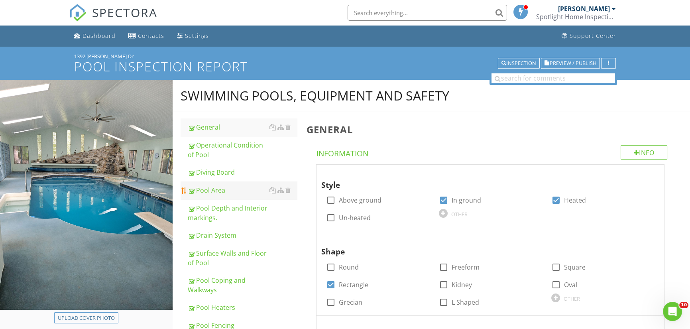
click at [215, 188] on div "Pool Area" at bounding box center [243, 190] width 110 height 10
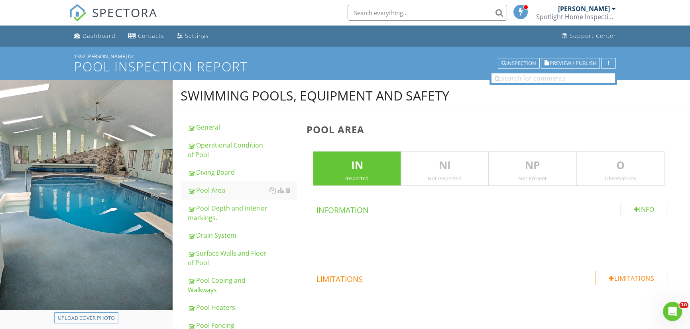
click at [628, 170] on p "O" at bounding box center [620, 165] width 87 height 16
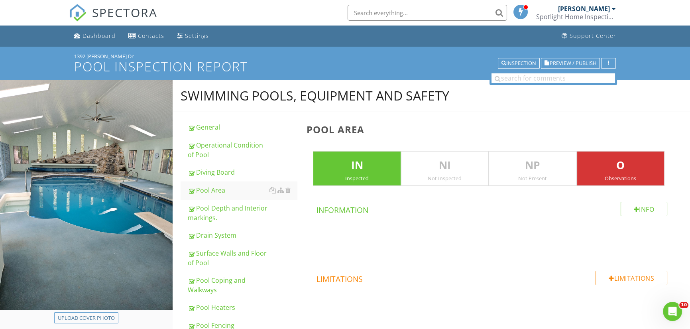
click at [624, 167] on p "O" at bounding box center [620, 165] width 87 height 16
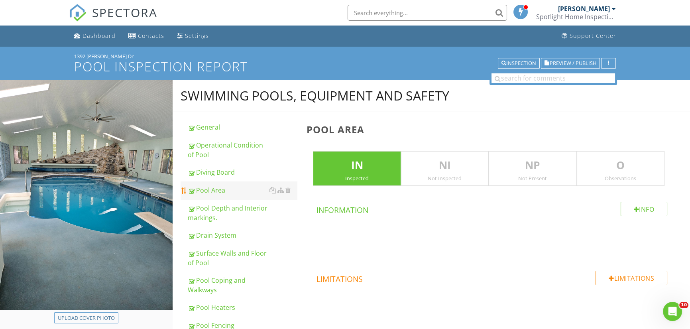
click at [212, 191] on div "Pool Area" at bounding box center [243, 190] width 110 height 10
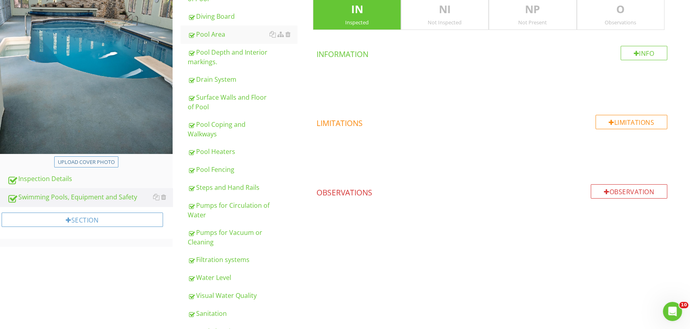
scroll to position [159, 0]
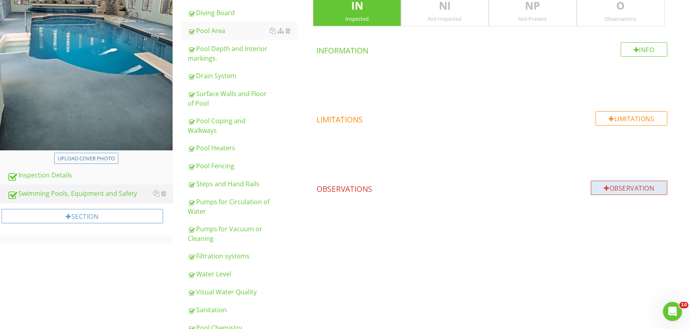
click at [642, 185] on div "Observation" at bounding box center [629, 188] width 77 height 14
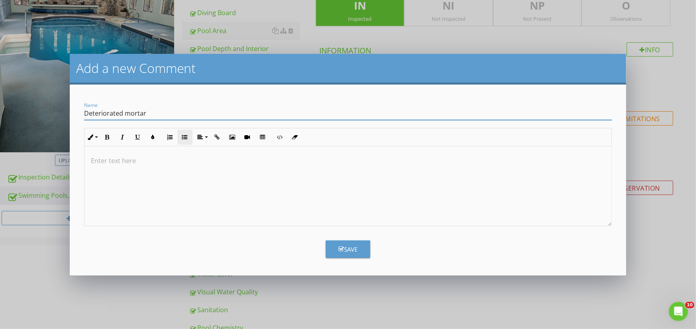
type input "Deteriorated Mortar Joints"
click at [112, 163] on p at bounding box center [348, 161] width 514 height 10
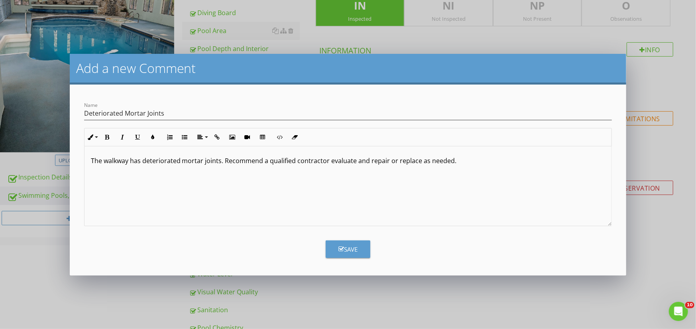
type textarea "<p>The walkway has deteriorated mortar joints. Recommend a qualified contractor…"
click at [354, 248] on div "Save" at bounding box center [347, 249] width 19 height 9
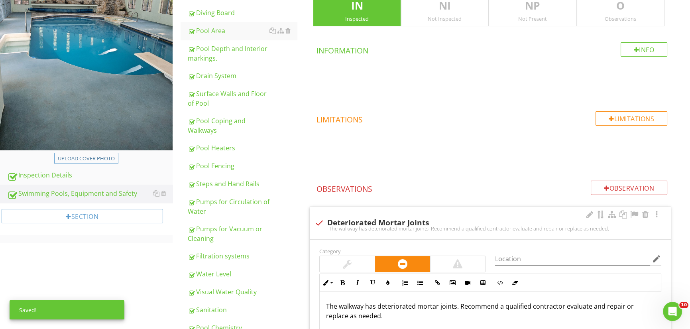
scroll to position [365, 0]
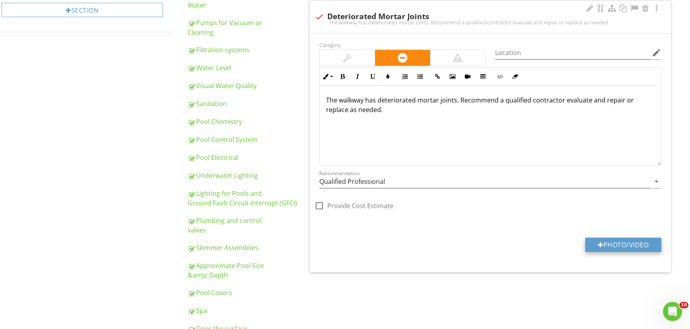
click at [640, 244] on button "Photo/Video" at bounding box center [623, 244] width 76 height 14
type input "C:\fakepath\20250827_120903.jpg"
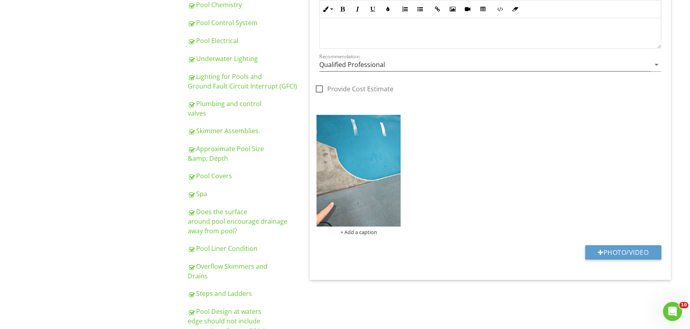
scroll to position [565, 0]
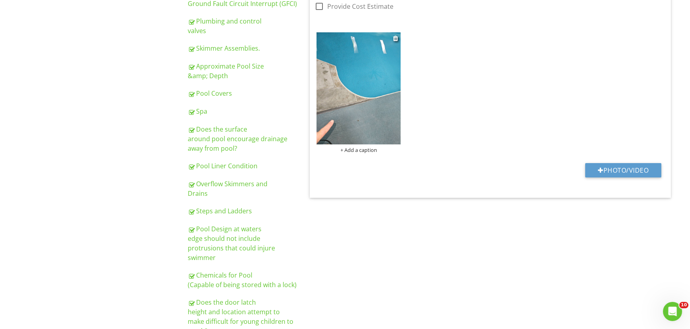
click at [348, 91] on img at bounding box center [358, 88] width 84 height 112
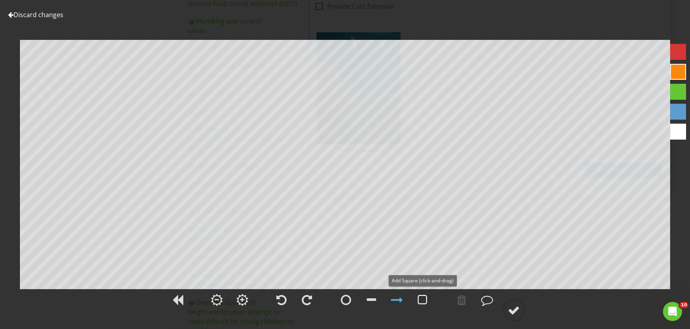
click at [424, 296] on div at bounding box center [423, 300] width 10 height 12
click at [518, 310] on div at bounding box center [514, 310] width 12 height 12
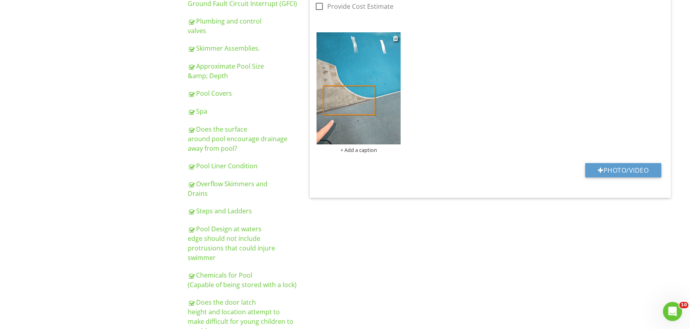
click at [372, 148] on div "+ Add a caption" at bounding box center [358, 150] width 84 height 6
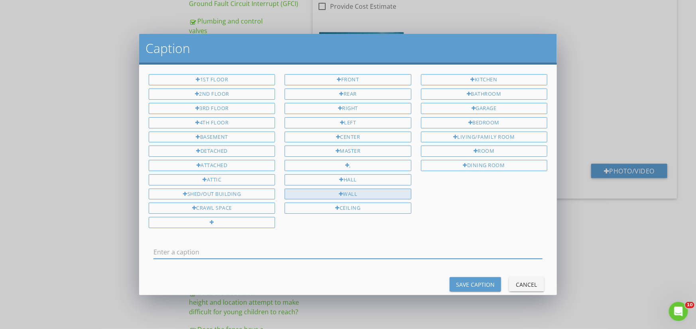
click at [360, 189] on div "Wall" at bounding box center [347, 193] width 126 height 11
type input "Wall"
drag, startPoint x: 529, startPoint y: 277, endPoint x: 522, endPoint y: 277, distance: 7.2
click at [528, 280] on div "Cancel" at bounding box center [526, 284] width 22 height 8
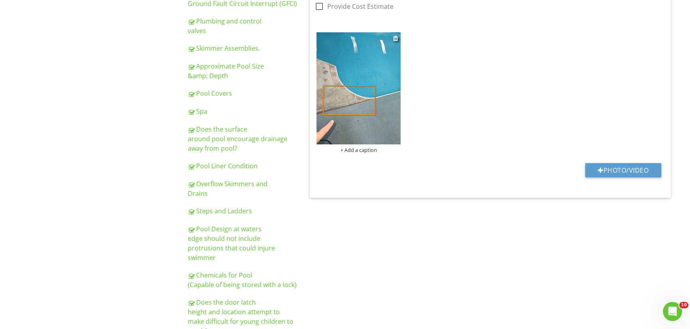
click at [367, 147] on div "+ Add a caption" at bounding box center [358, 150] width 84 height 6
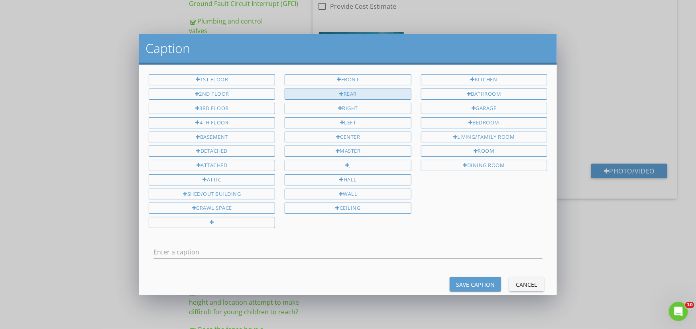
click at [353, 92] on div "Rear" at bounding box center [347, 93] width 126 height 11
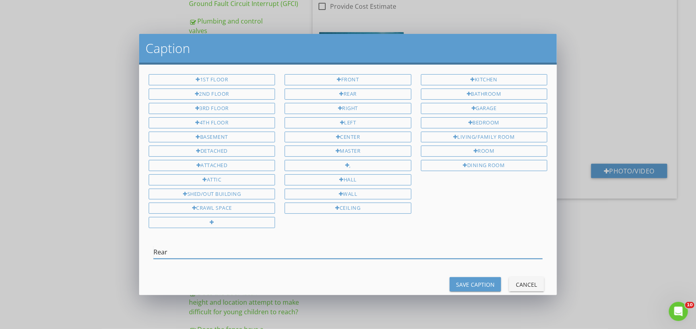
click at [182, 251] on input "Rear" at bounding box center [347, 251] width 389 height 13
type input "Rear Walkway"
drag, startPoint x: 477, startPoint y: 275, endPoint x: 482, endPoint y: 278, distance: 5.9
click at [482, 280] on div "Save Caption" at bounding box center [475, 284] width 39 height 8
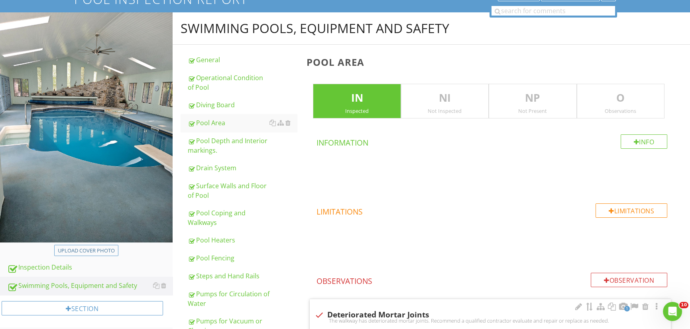
scroll to position [47, 0]
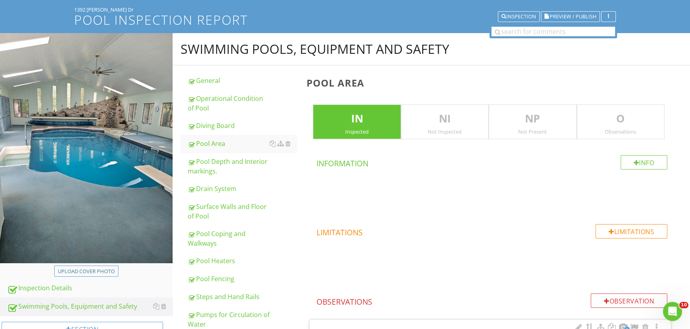
click at [634, 116] on p "O" at bounding box center [620, 119] width 87 height 16
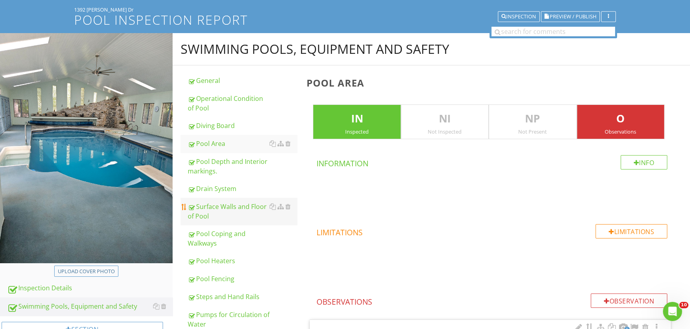
click at [218, 207] on div "Surface Walls and Floor of Pool" at bounding box center [243, 211] width 110 height 19
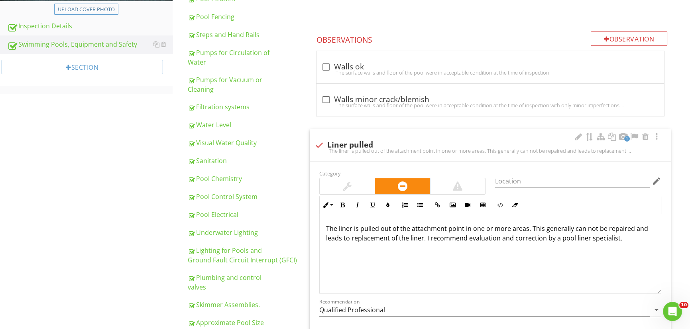
scroll to position [326, 0]
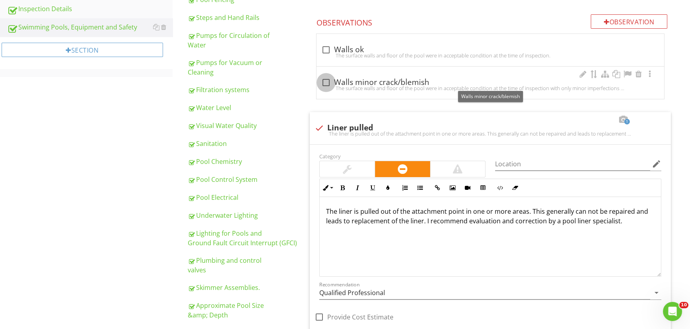
click at [326, 80] on div at bounding box center [326, 83] width 14 height 14
checkbox input "true"
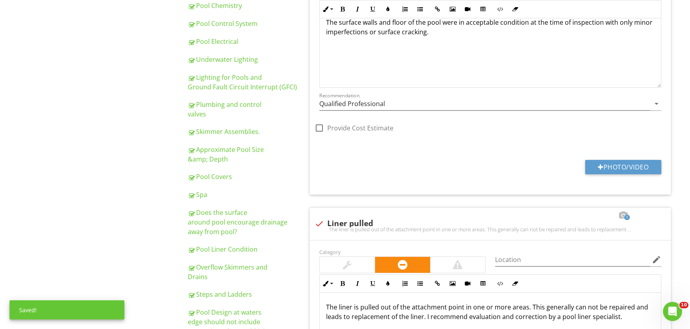
scroll to position [485, 0]
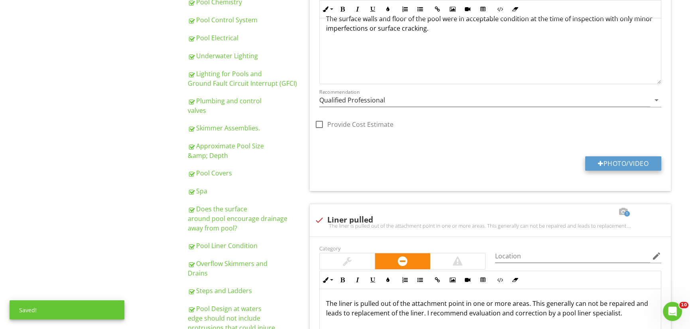
click at [635, 164] on button "Photo/Video" at bounding box center [623, 163] width 76 height 14
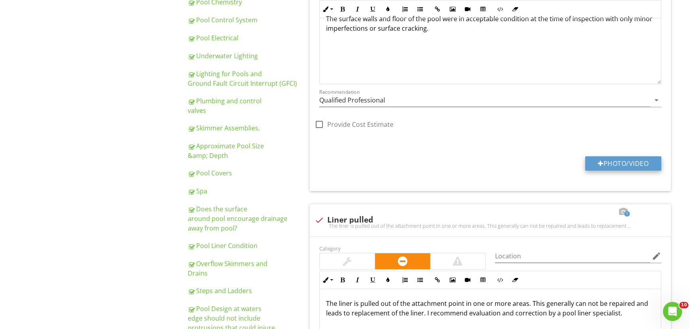
type input "C:\fakepath\20250827_120934.jpg"
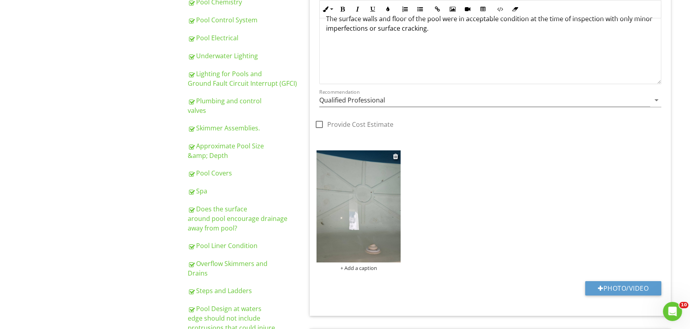
click at [347, 209] on img at bounding box center [358, 206] width 84 height 112
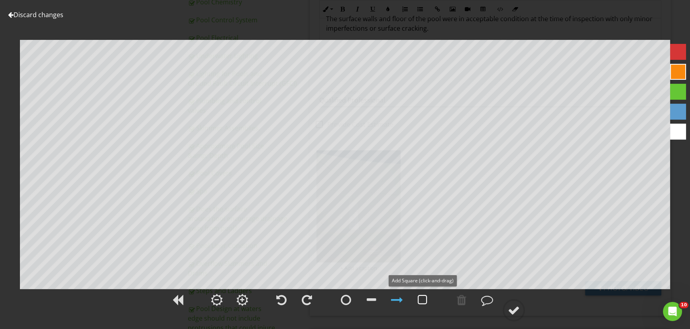
click at [422, 298] on div at bounding box center [423, 300] width 10 height 12
click at [520, 308] on div at bounding box center [514, 310] width 12 height 12
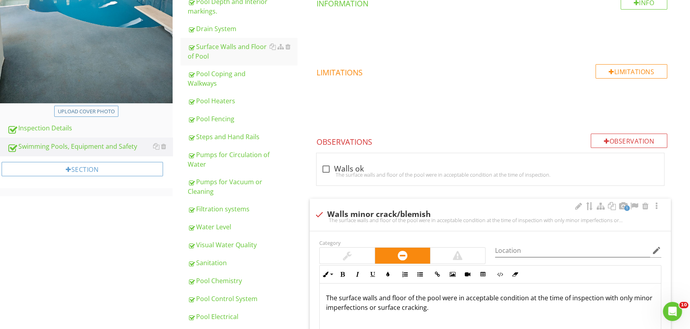
scroll to position [206, 0]
click at [646, 137] on div "Observation" at bounding box center [629, 141] width 77 height 14
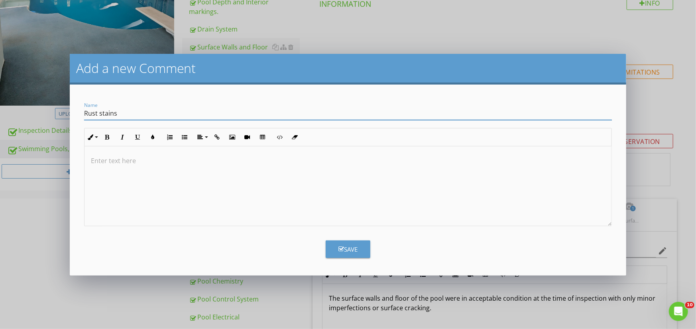
click at [101, 112] on input "Rust stains" at bounding box center [348, 113] width 528 height 13
type input "Rust Stains"
click at [96, 160] on p at bounding box center [348, 161] width 514 height 10
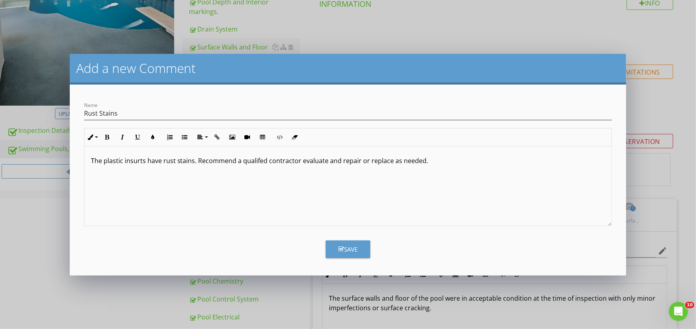
click at [135, 161] on p "The plastic insurts have rust stains. Recommend a qualifed contractor evaluate …" at bounding box center [348, 161] width 514 height 10
drag, startPoint x: 135, startPoint y: 161, endPoint x: 159, endPoint y: 178, distance: 29.1
click at [159, 178] on div "The plastic insurts have rust stains. Recommend a qualifed contractor evaluate …" at bounding box center [347, 186] width 527 height 80
click at [133, 159] on p "The plastic insurts have rust stains. Recommend a qualifed contractor evaluate …" at bounding box center [348, 161] width 514 height 10
click at [226, 175] on div "The plastic incurts have rust stains. Recommend a qualifed contractor evaluate …" at bounding box center [347, 186] width 527 height 80
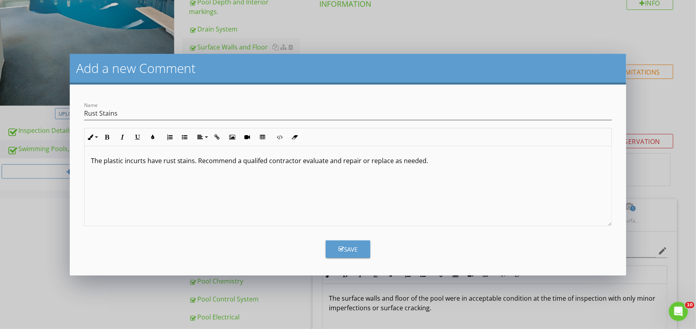
click at [136, 161] on p "The plastic incurts have rust stains. Recommend a qualifed contractor evaluate …" at bounding box center [348, 161] width 514 height 10
drag, startPoint x: 136, startPoint y: 161, endPoint x: 254, endPoint y: 191, distance: 121.6
click at [254, 191] on div "The plastic incurts have rust stains. Recommend a qualifed contractor evaluate …" at bounding box center [347, 186] width 527 height 80
click at [137, 162] on p "The plastic incurts have rust stains. Recommend a qualifed contractor evaluate …" at bounding box center [348, 161] width 514 height 10
click at [254, 159] on p "The plastic inserts have rust stains. Recommend a qualifed contractor evaluate …" at bounding box center [348, 161] width 514 height 10
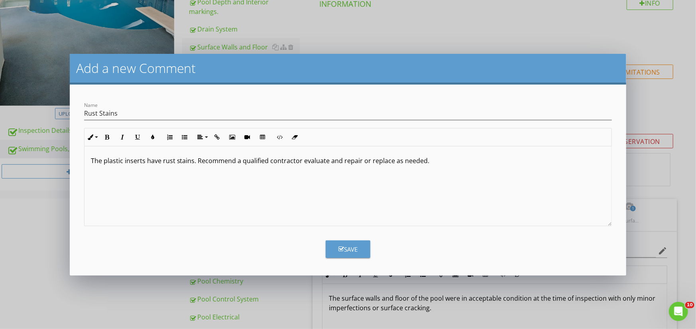
click at [355, 243] on button "Save" at bounding box center [348, 249] width 45 height 18
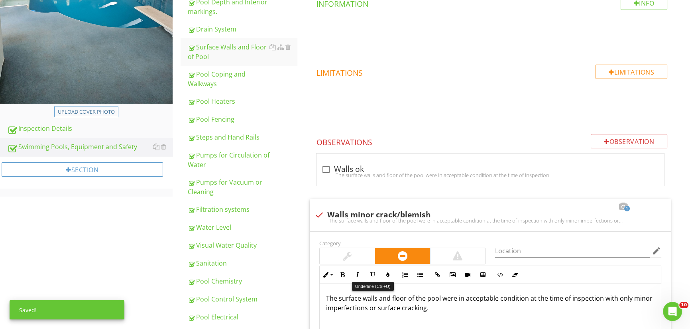
scroll to position [1242, 0]
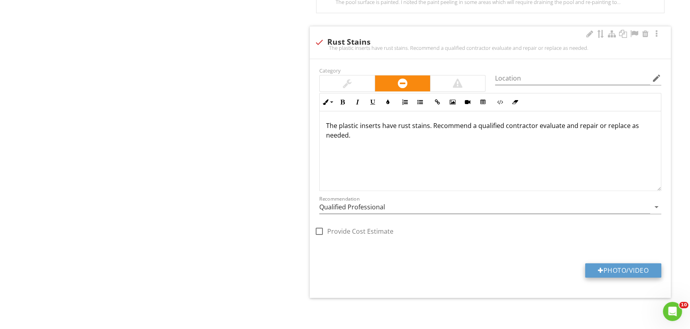
click at [614, 267] on button "Photo/Video" at bounding box center [623, 270] width 76 height 14
click at [631, 267] on button "Photo/Video" at bounding box center [623, 270] width 76 height 14
type input "C:\fakepath\20250827_120911.jpg"
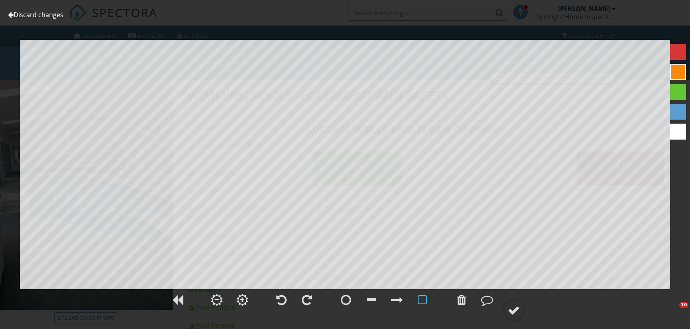
scroll to position [1267, 0]
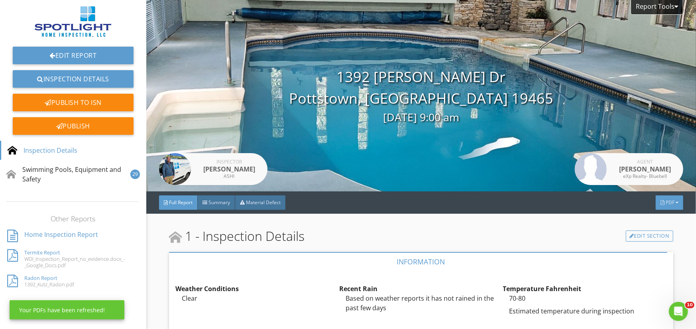
click at [667, 203] on span "PDF" at bounding box center [669, 202] width 9 height 7
click at [661, 234] on div "Full Report" at bounding box center [659, 235] width 51 height 10
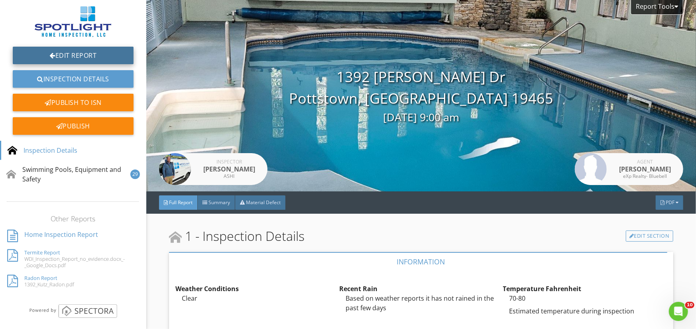
click at [77, 51] on link "Edit Report" at bounding box center [73, 56] width 121 height 18
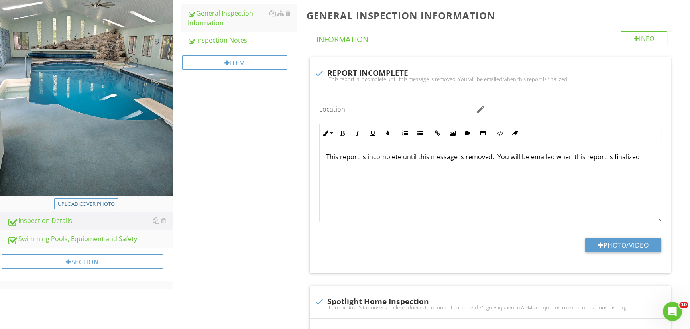
scroll to position [199, 0]
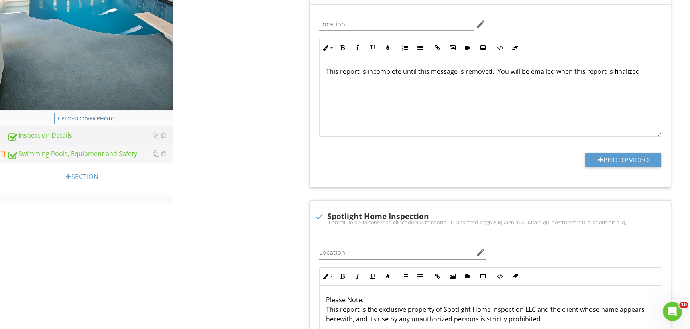
drag, startPoint x: 91, startPoint y: 151, endPoint x: 97, endPoint y: 151, distance: 6.0
click at [91, 151] on div "Swimming Pools, Equipment and Safety" at bounding box center [89, 154] width 165 height 10
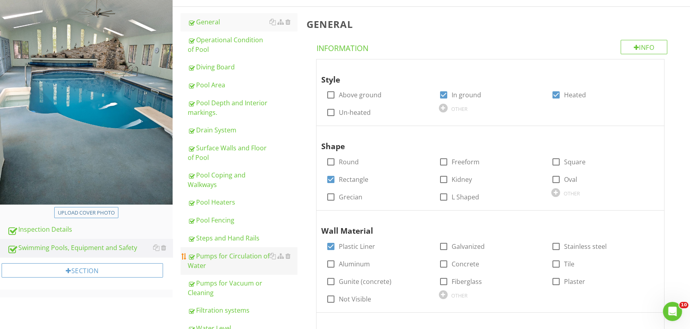
scroll to position [120, 0]
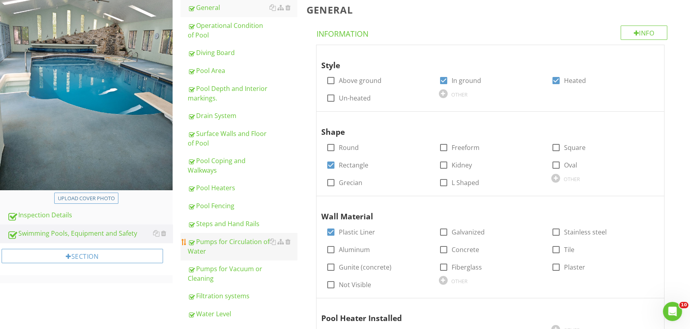
click at [227, 243] on div "Pumps for Circulation of Water" at bounding box center [243, 246] width 110 height 19
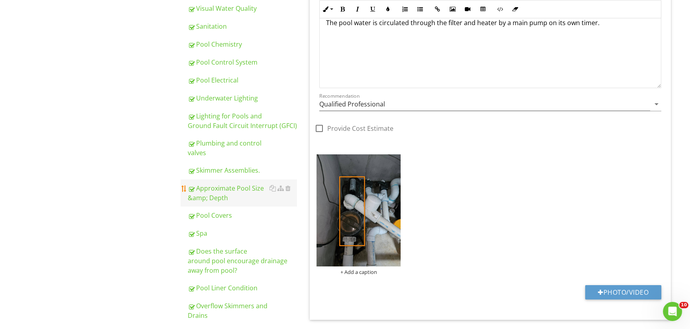
scroll to position [438, 0]
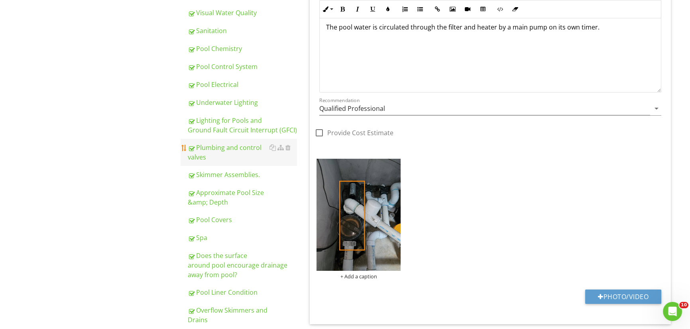
click at [235, 148] on div "Plumbing and control valves" at bounding box center [243, 152] width 110 height 19
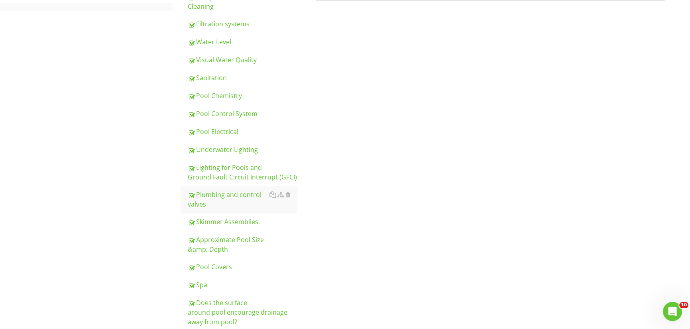
scroll to position [398, 0]
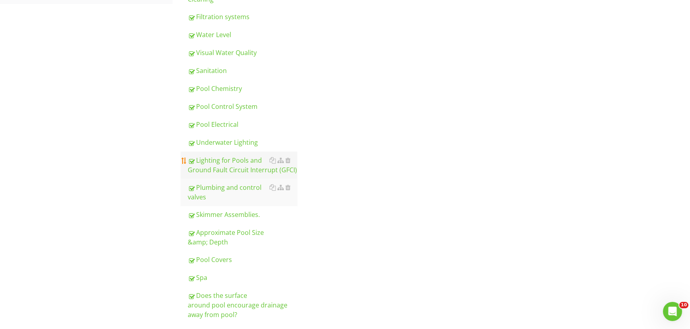
click at [218, 167] on div "Lighting for Pools and Ground Fault Circuit Interrupt (GFCI)" at bounding box center [243, 164] width 110 height 19
click at [217, 70] on div "Sanitation" at bounding box center [243, 71] width 110 height 10
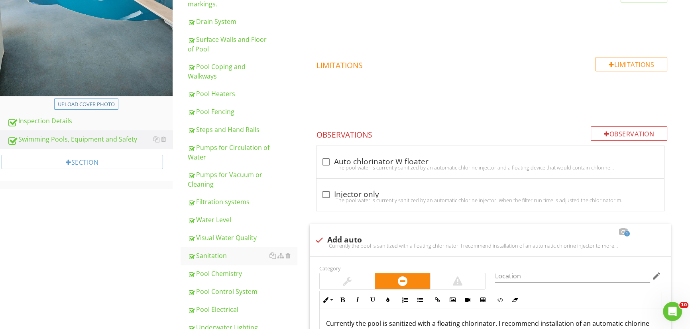
scroll to position [199, 0]
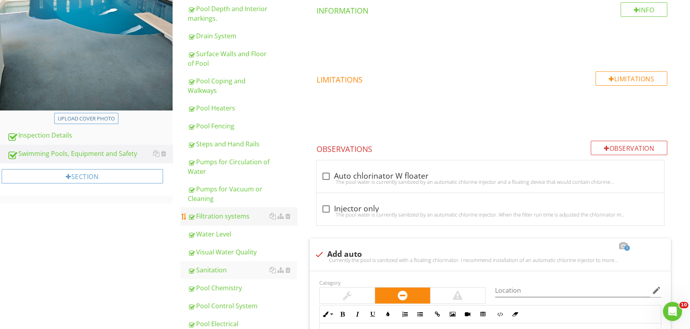
click at [217, 219] on div "Filtration systems" at bounding box center [243, 216] width 110 height 10
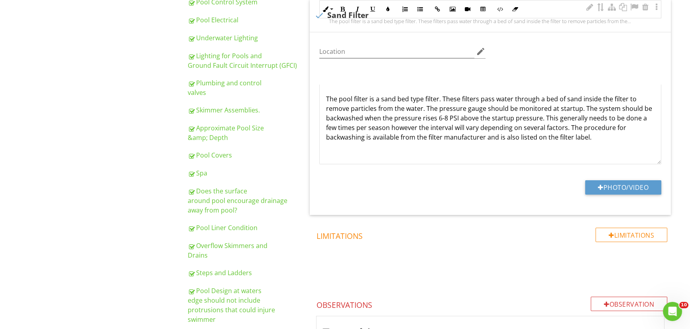
scroll to position [476, 0]
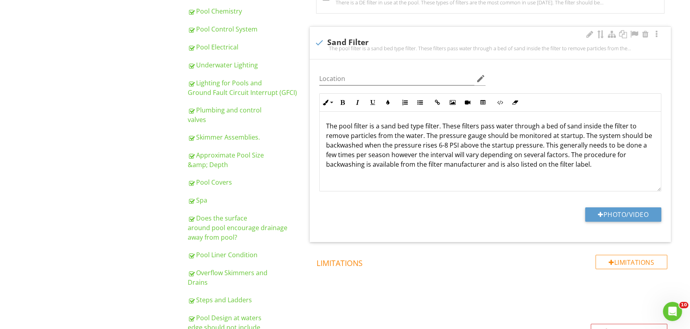
click at [322, 41] on div at bounding box center [319, 43] width 14 height 14
checkbox input "true"
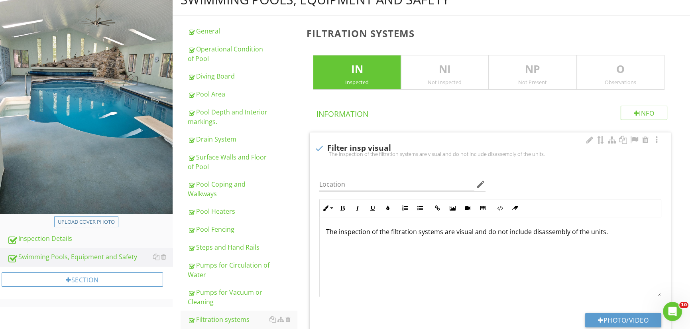
scroll to position [37, 0]
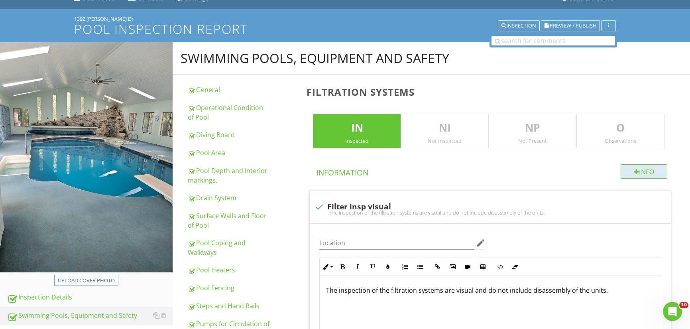
click at [653, 171] on div "Info" at bounding box center [643, 171] width 47 height 14
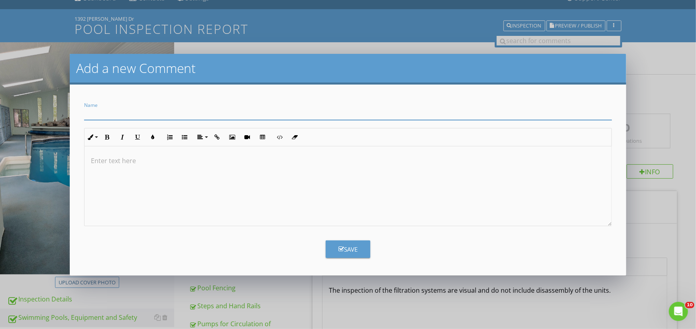
click at [118, 161] on p at bounding box center [348, 161] width 514 height 10
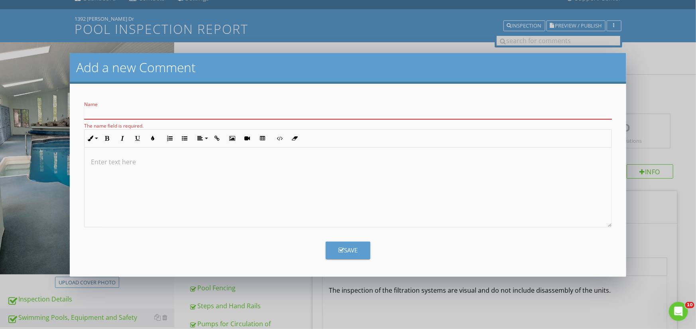
drag, startPoint x: 121, startPoint y: 159, endPoint x: 97, endPoint y: 108, distance: 56.9
click at [97, 108] on input "Name" at bounding box center [348, 112] width 528 height 13
paste input "modular media filtration"
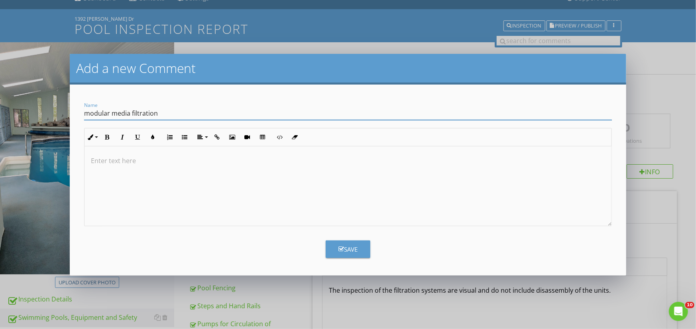
click at [91, 112] on input "modular media filtration" at bounding box center [348, 113] width 528 height 13
click at [117, 114] on input "Modular media filtration" at bounding box center [348, 113] width 528 height 13
click at [132, 112] on input "Modular Media filtration" at bounding box center [348, 113] width 528 height 13
type input "Modular Media Filtration"
click at [102, 160] on p at bounding box center [348, 161] width 514 height 10
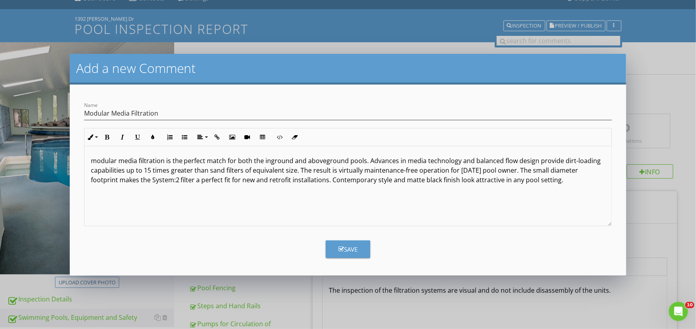
click at [97, 159] on p "modular media filtration is the perfect match for both the inground and abovegr…" at bounding box center [348, 170] width 514 height 29
click at [352, 249] on div "Save" at bounding box center [347, 249] width 19 height 9
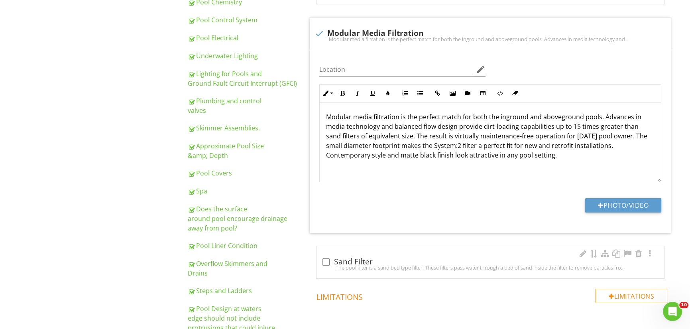
scroll to position [501, 0]
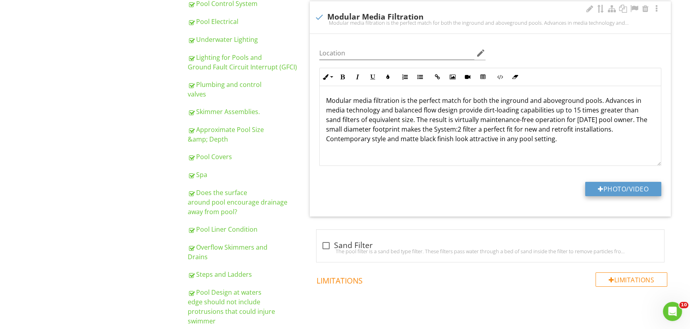
click at [626, 188] on button "Photo/Video" at bounding box center [623, 189] width 76 height 14
type input "C:\fakepath\20250827_121817.jpg"
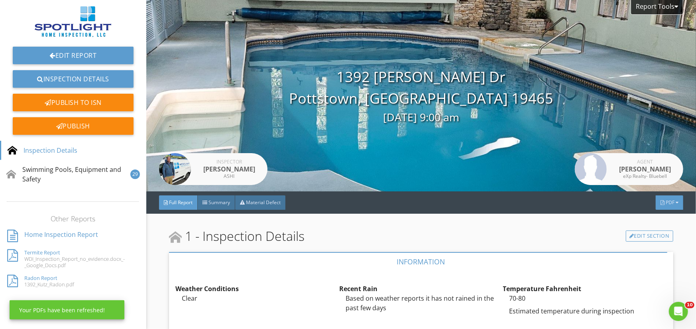
click at [665, 204] on span "PDF" at bounding box center [669, 202] width 9 height 7
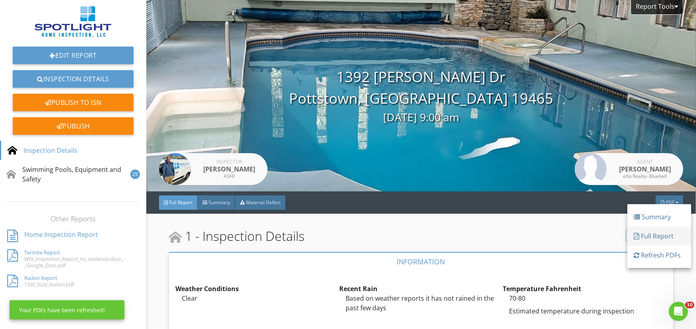
click at [660, 240] on div "Full Report" at bounding box center [659, 236] width 51 height 10
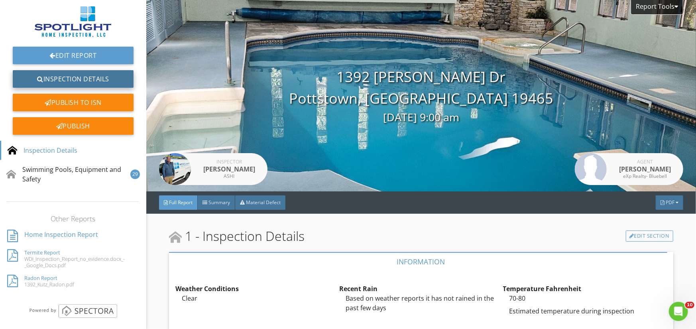
click at [69, 75] on link "Inspection Details" at bounding box center [73, 79] width 121 height 18
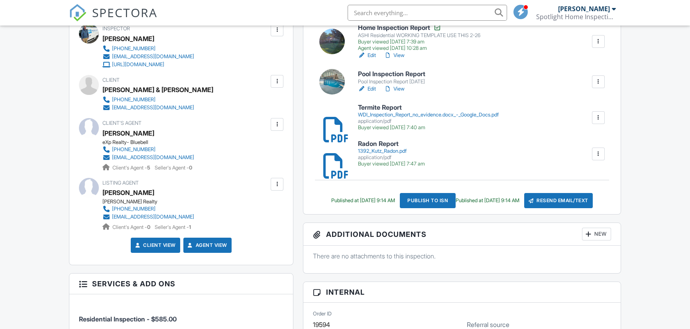
click at [586, 200] on div "Resend Email/Text" at bounding box center [558, 200] width 69 height 15
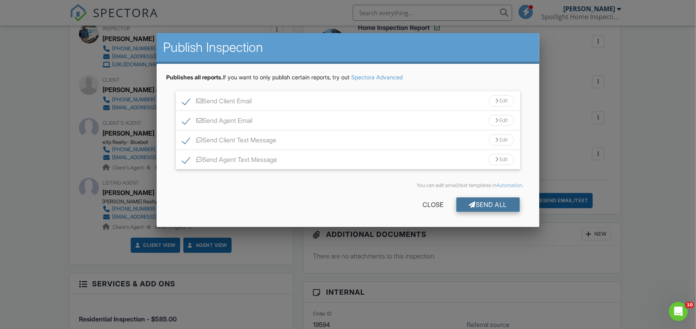
click at [500, 202] on div "Send All" at bounding box center [488, 204] width 64 height 14
